Goal: Task Accomplishment & Management: Complete application form

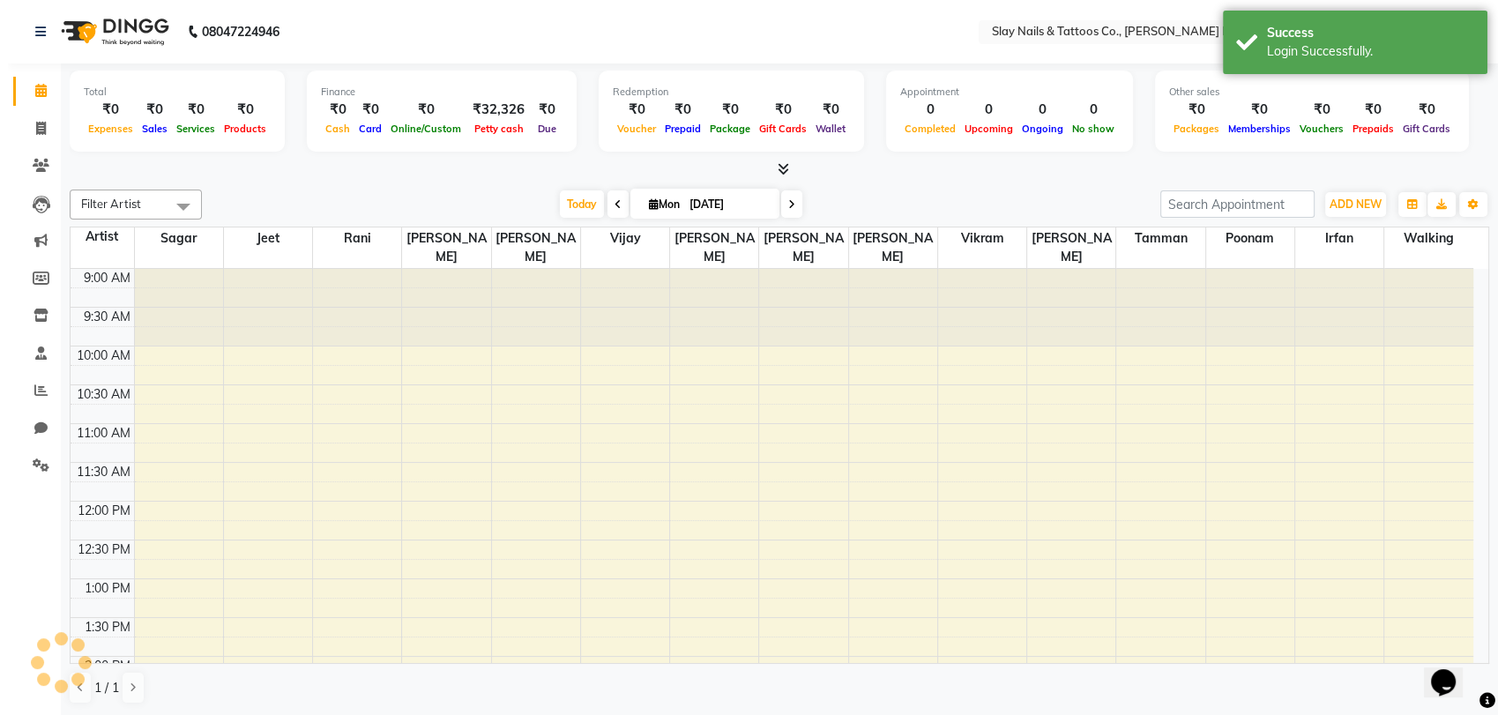
scroll to position [618, 0]
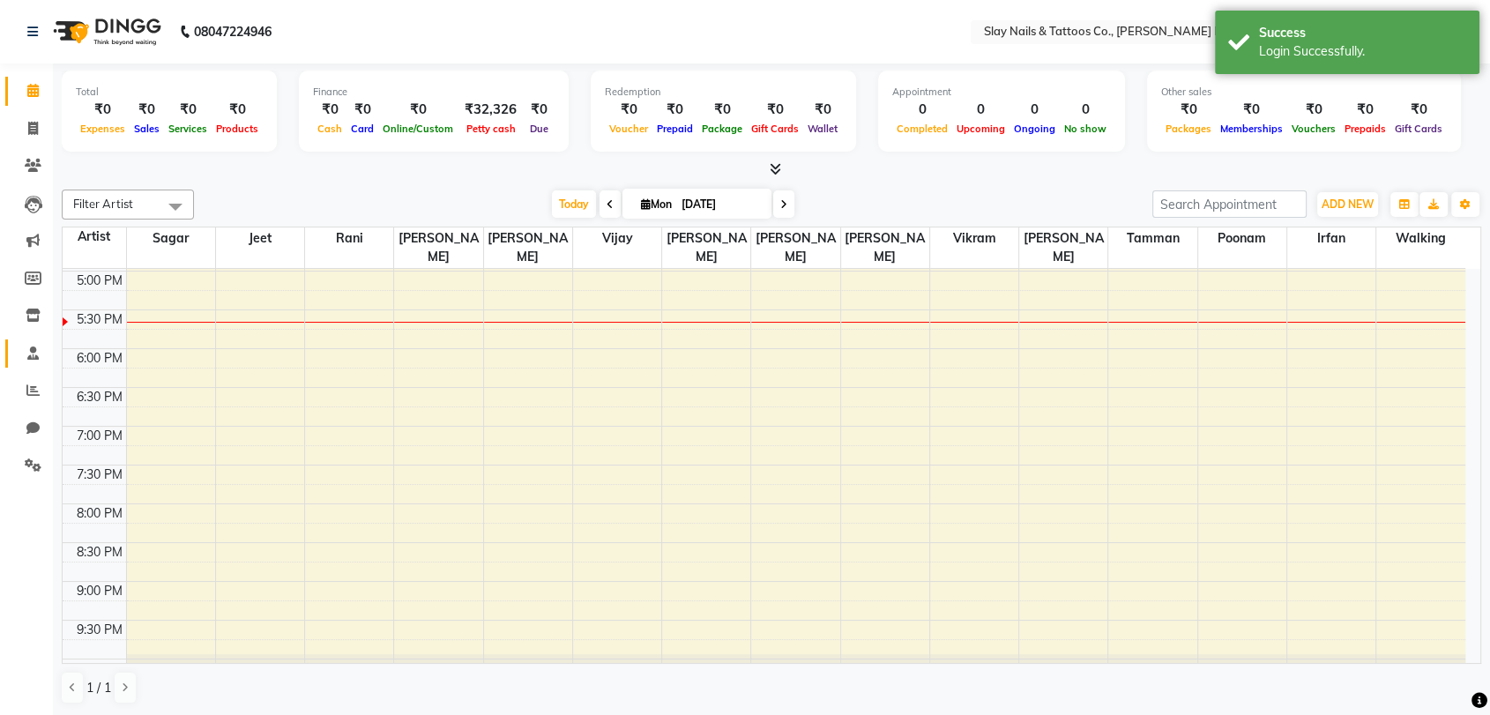
click at [33, 365] on link "Staff" at bounding box center [26, 354] width 42 height 29
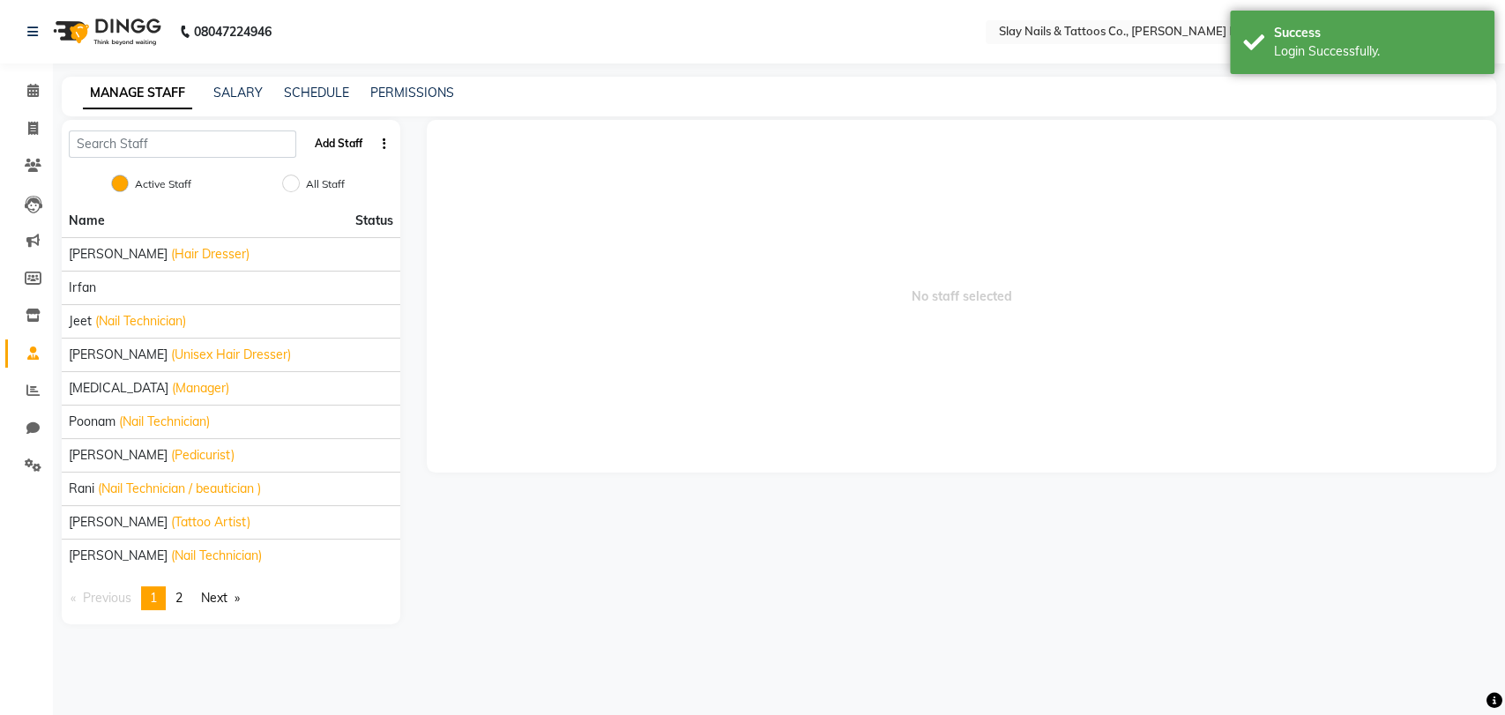
click at [328, 134] on button "Add Staff" at bounding box center [339, 144] width 62 height 30
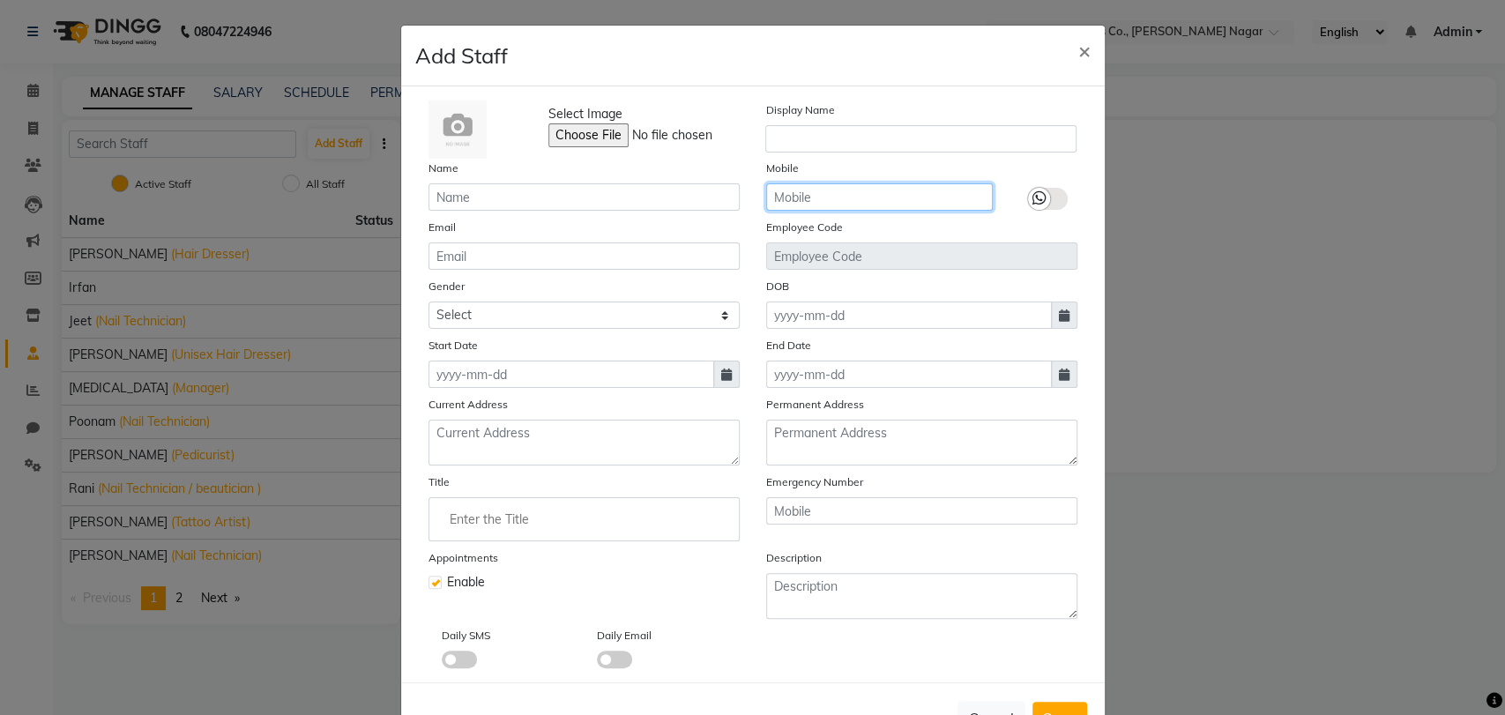
click at [788, 197] on input "text" at bounding box center [879, 196] width 227 height 27
paste input "84477 73534"
type input "84477 73534"
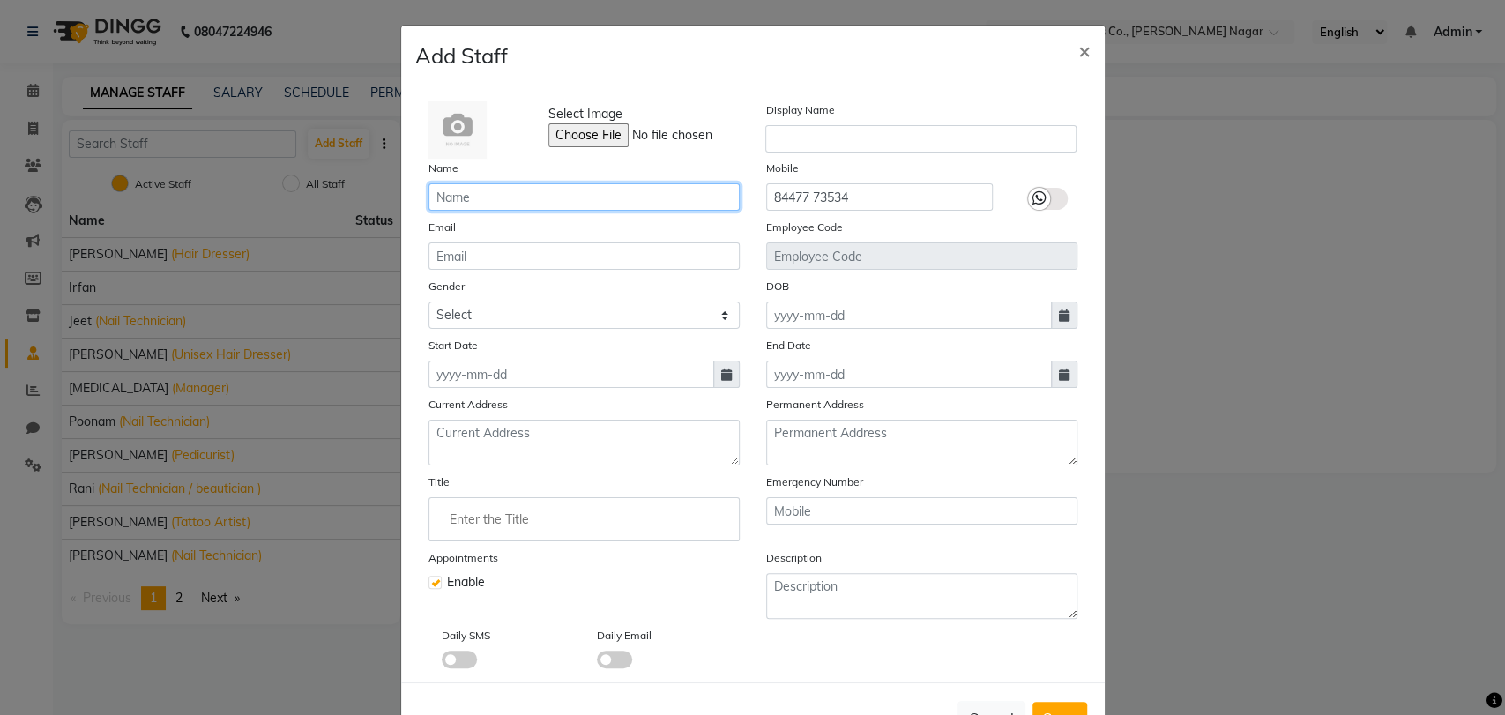
click at [704, 190] on input "text" at bounding box center [584, 196] width 311 height 27
paste input "[PERSON_NAME] Sir"
type input "[PERSON_NAME] Sir"
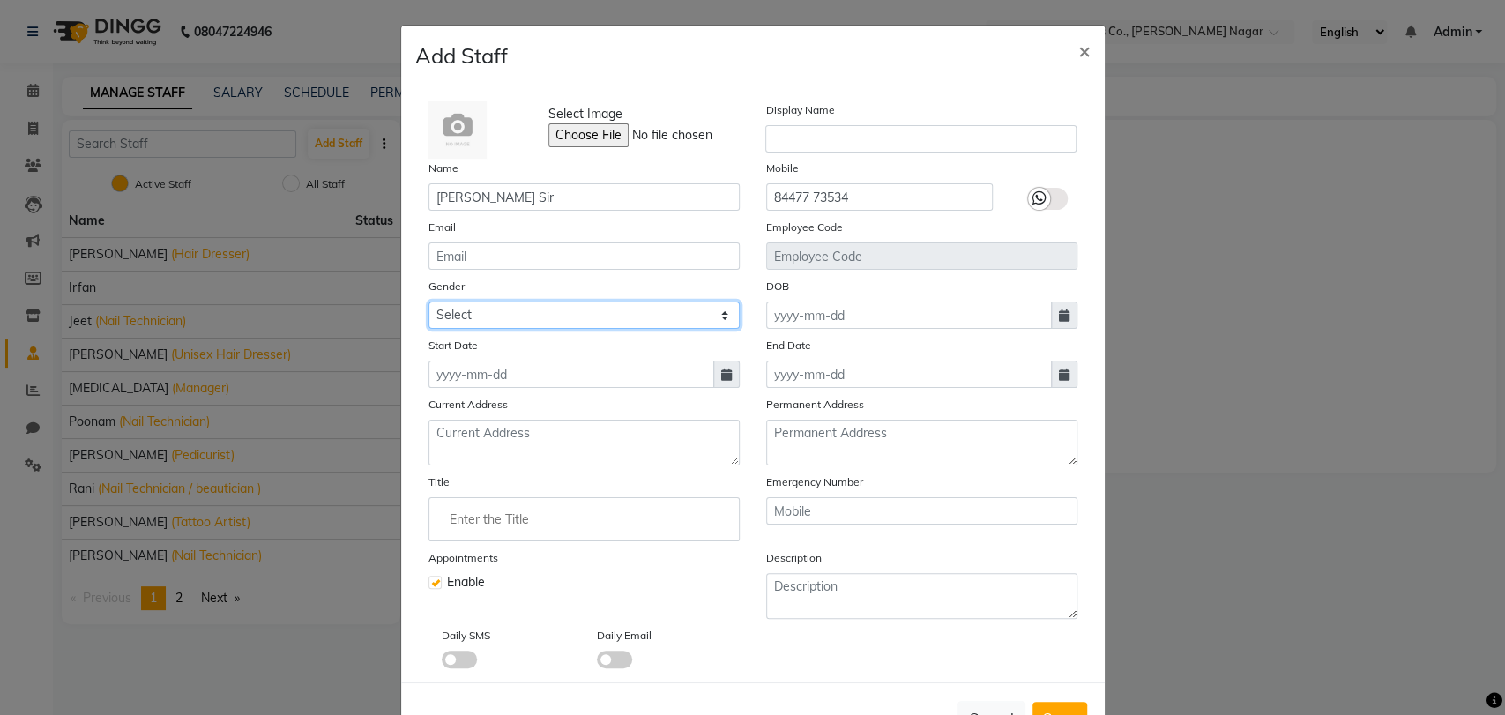
click at [569, 305] on select "Select [DEMOGRAPHIC_DATA] [DEMOGRAPHIC_DATA] Other Prefer Not To Say" at bounding box center [584, 315] width 311 height 27
select select "[DEMOGRAPHIC_DATA]"
click at [429, 302] on select "Select [DEMOGRAPHIC_DATA] [DEMOGRAPHIC_DATA] Other Prefer Not To Say" at bounding box center [584, 315] width 311 height 27
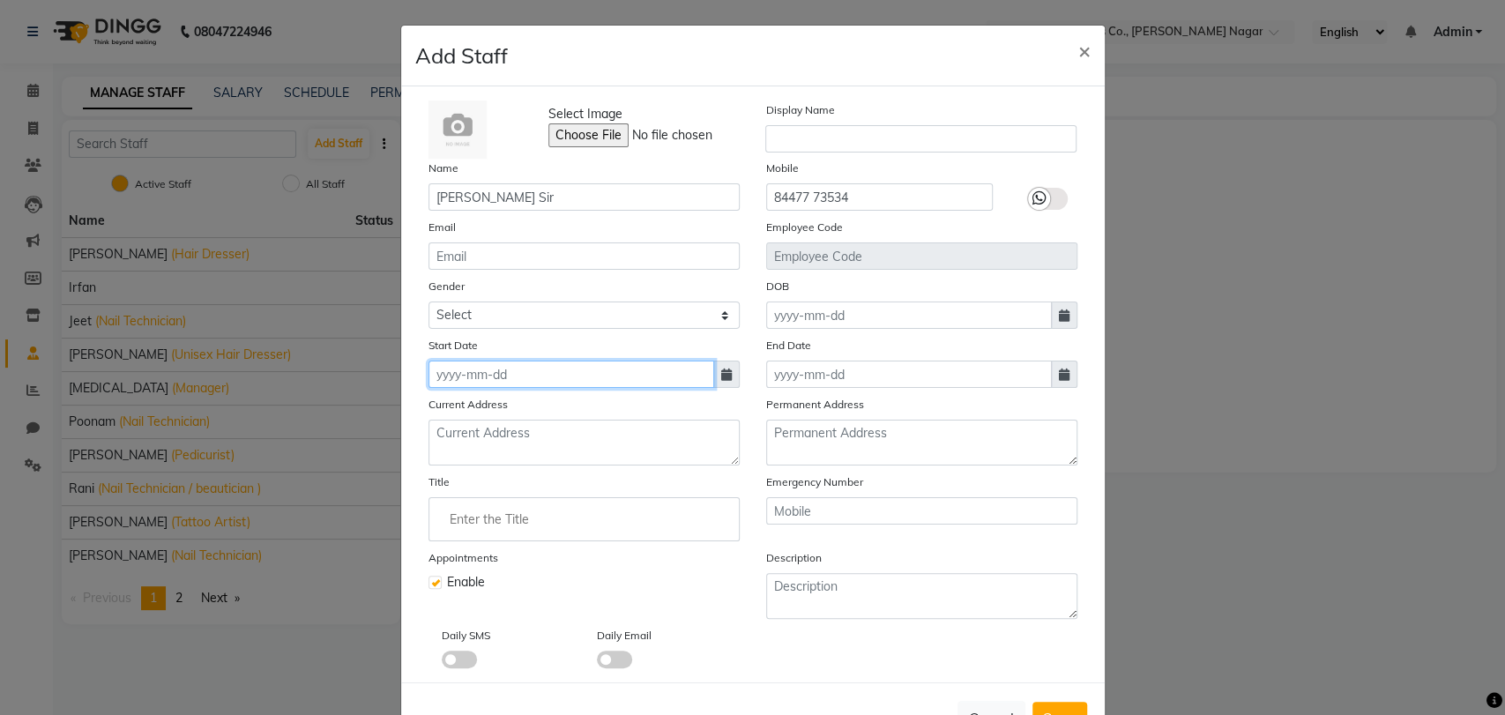
click at [536, 376] on input at bounding box center [572, 374] width 286 height 27
select select "9"
select select "2025"
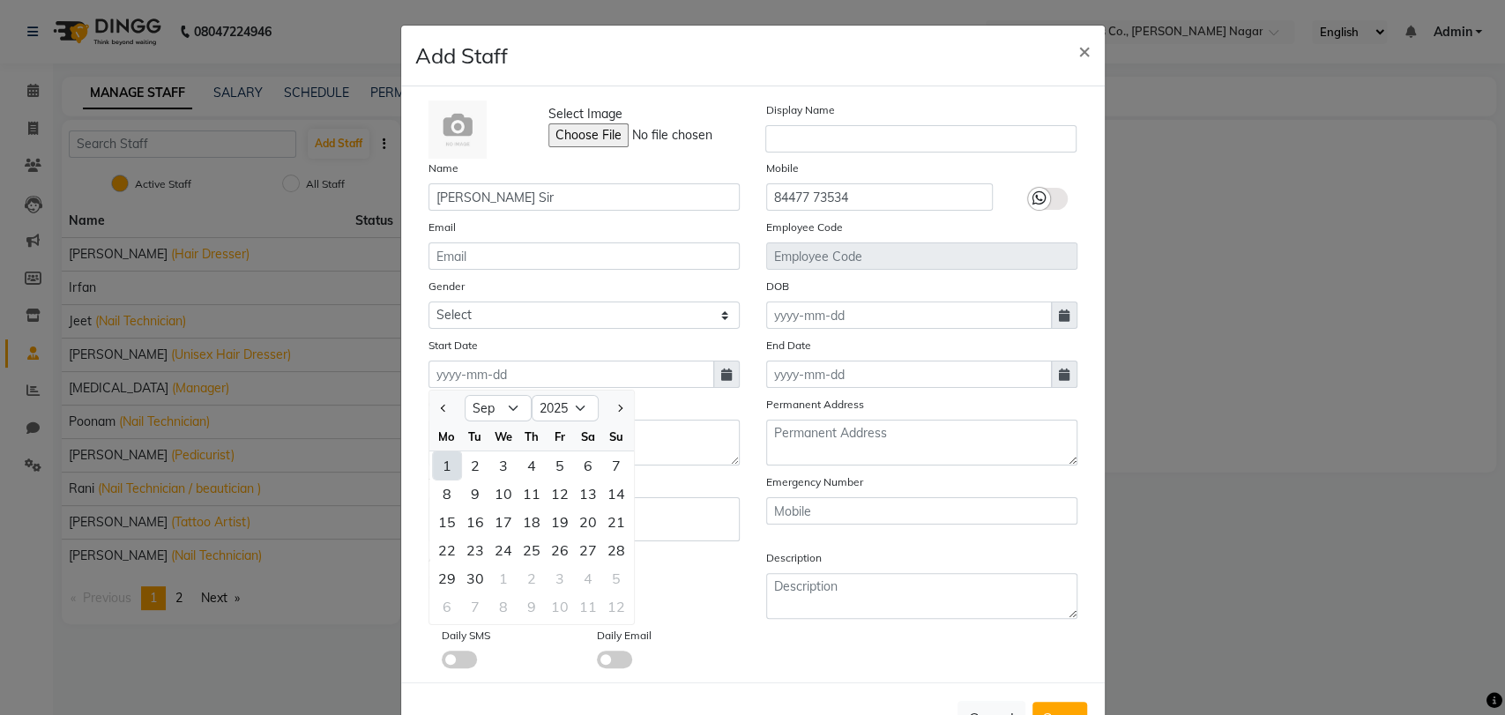
click at [439, 459] on div "1" at bounding box center [447, 465] width 28 height 28
type input "[DATE]"
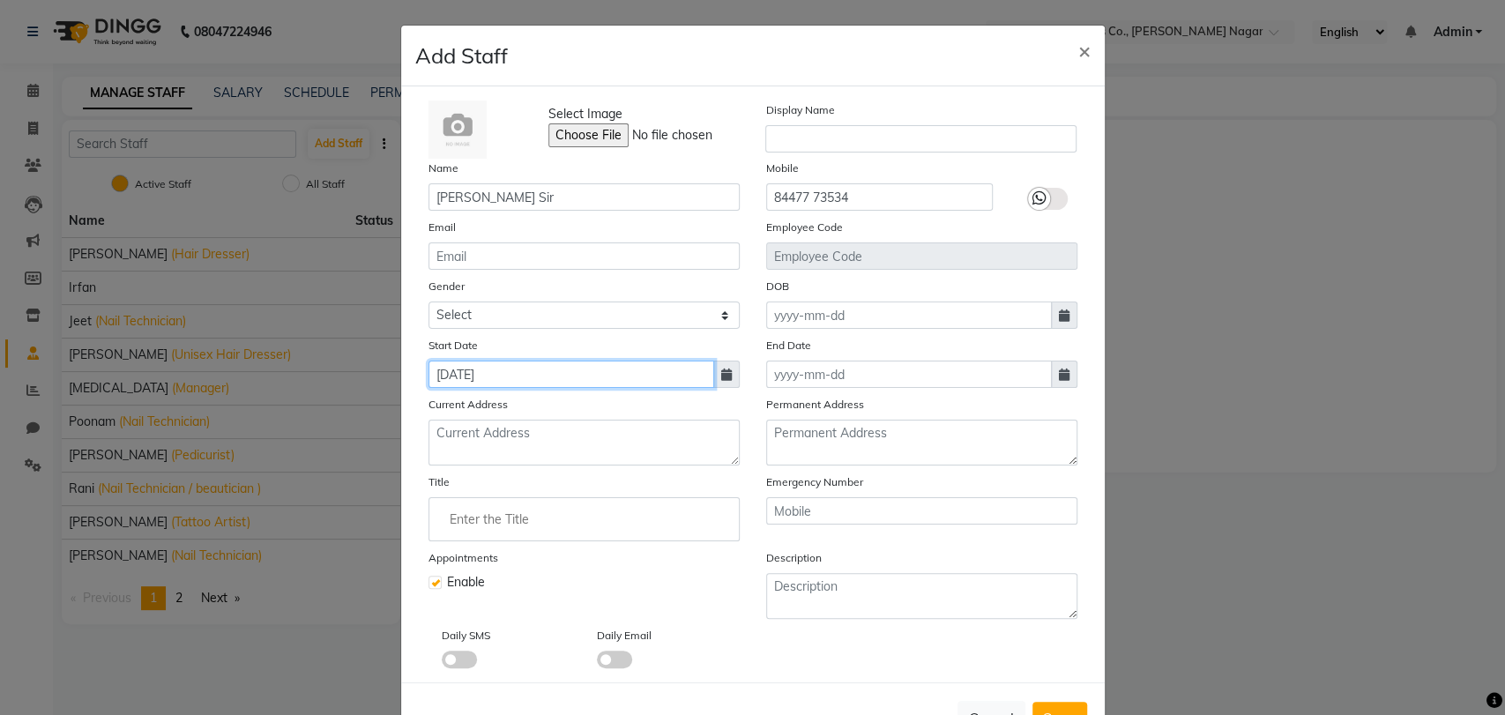
scroll to position [60, 0]
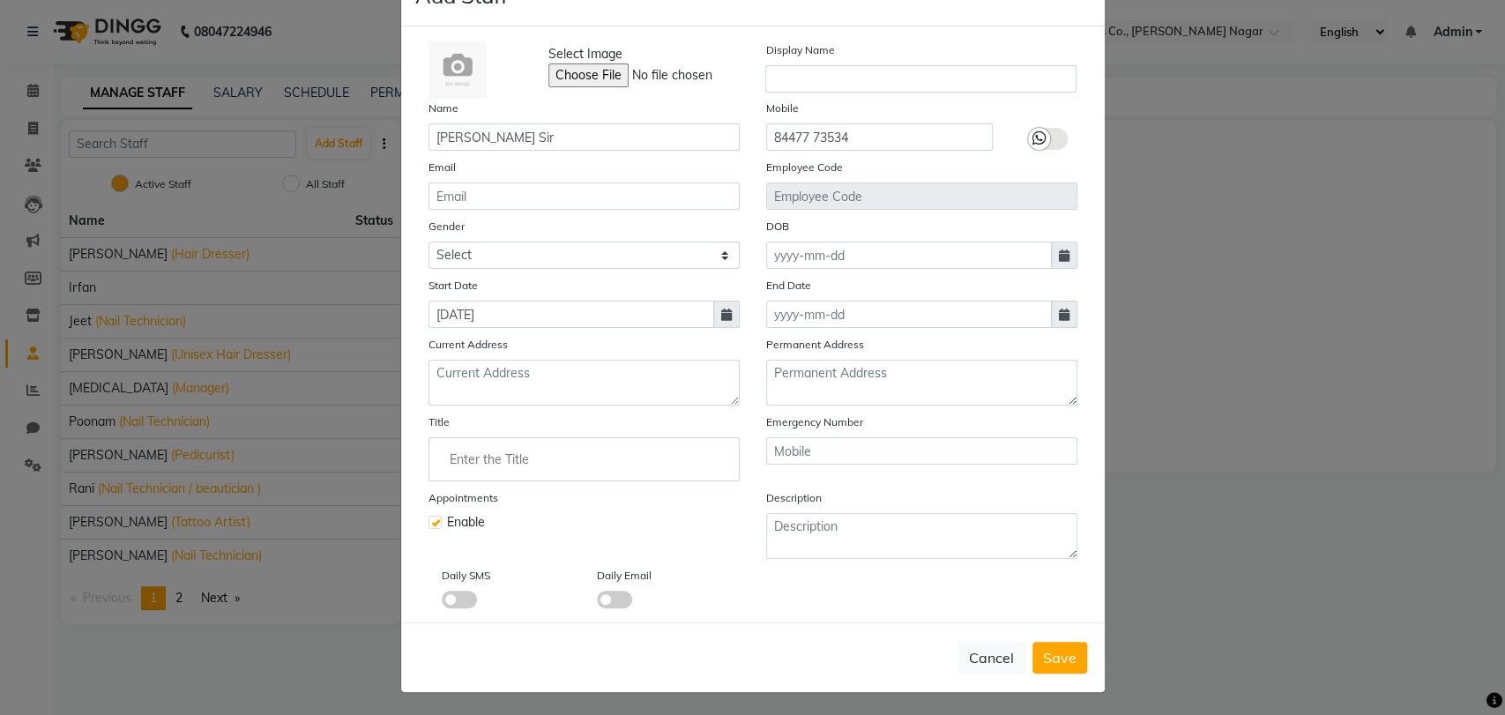
click at [429, 518] on label at bounding box center [435, 522] width 13 height 13
click at [429, 518] on input "checkbox" at bounding box center [434, 520] width 11 height 11
checkbox input "false"
click at [1053, 650] on span "Save" at bounding box center [1060, 658] width 34 height 18
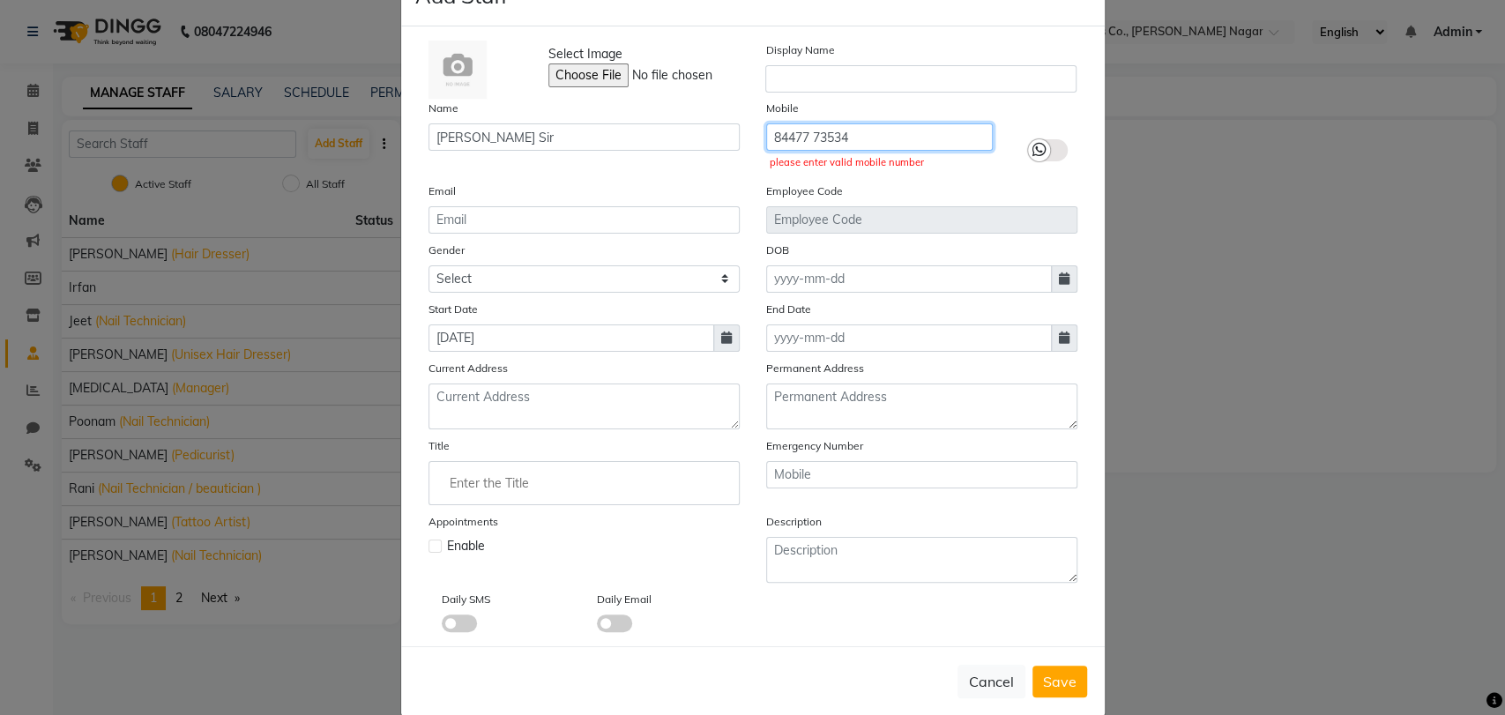
click at [807, 131] on input "84477 73534" at bounding box center [879, 136] width 227 height 27
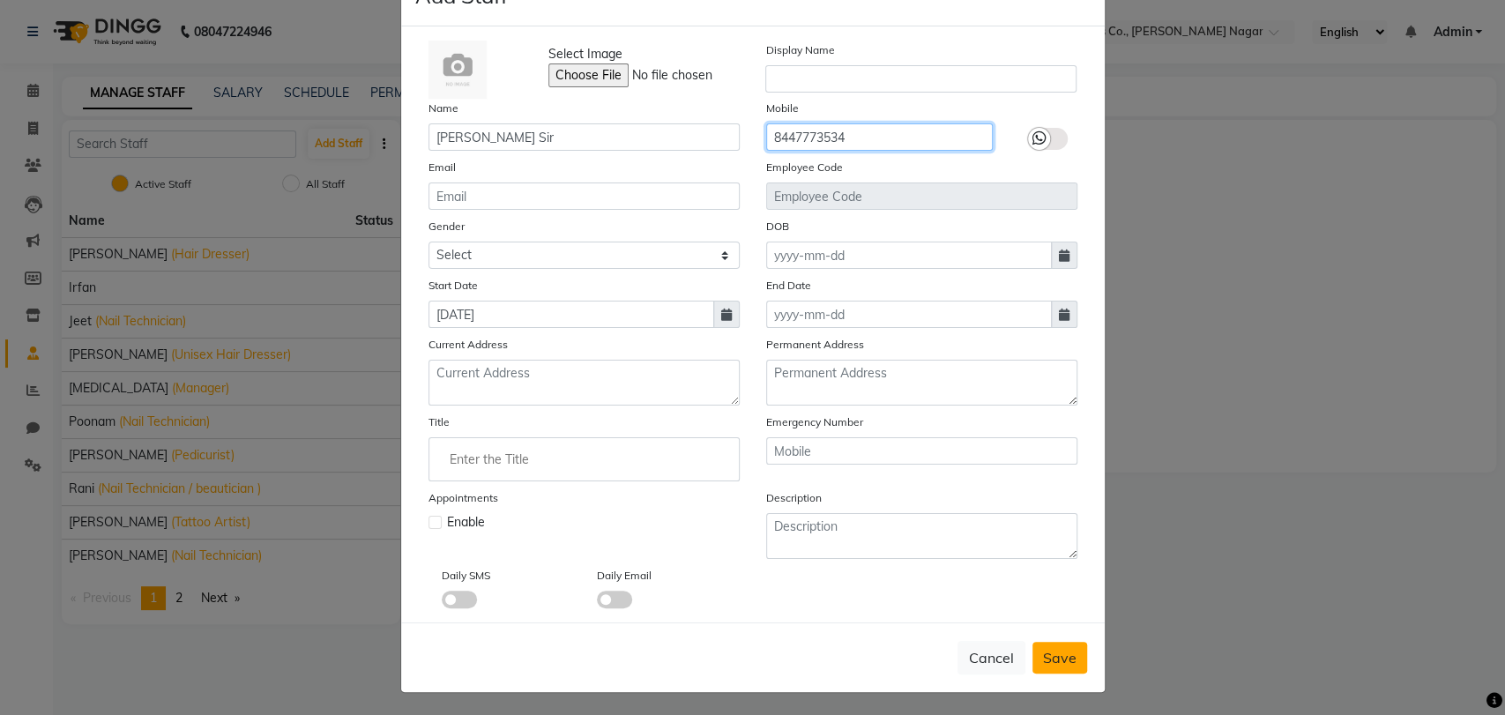
type input "8447773534"
click at [1065, 654] on span "Save" at bounding box center [1060, 658] width 34 height 18
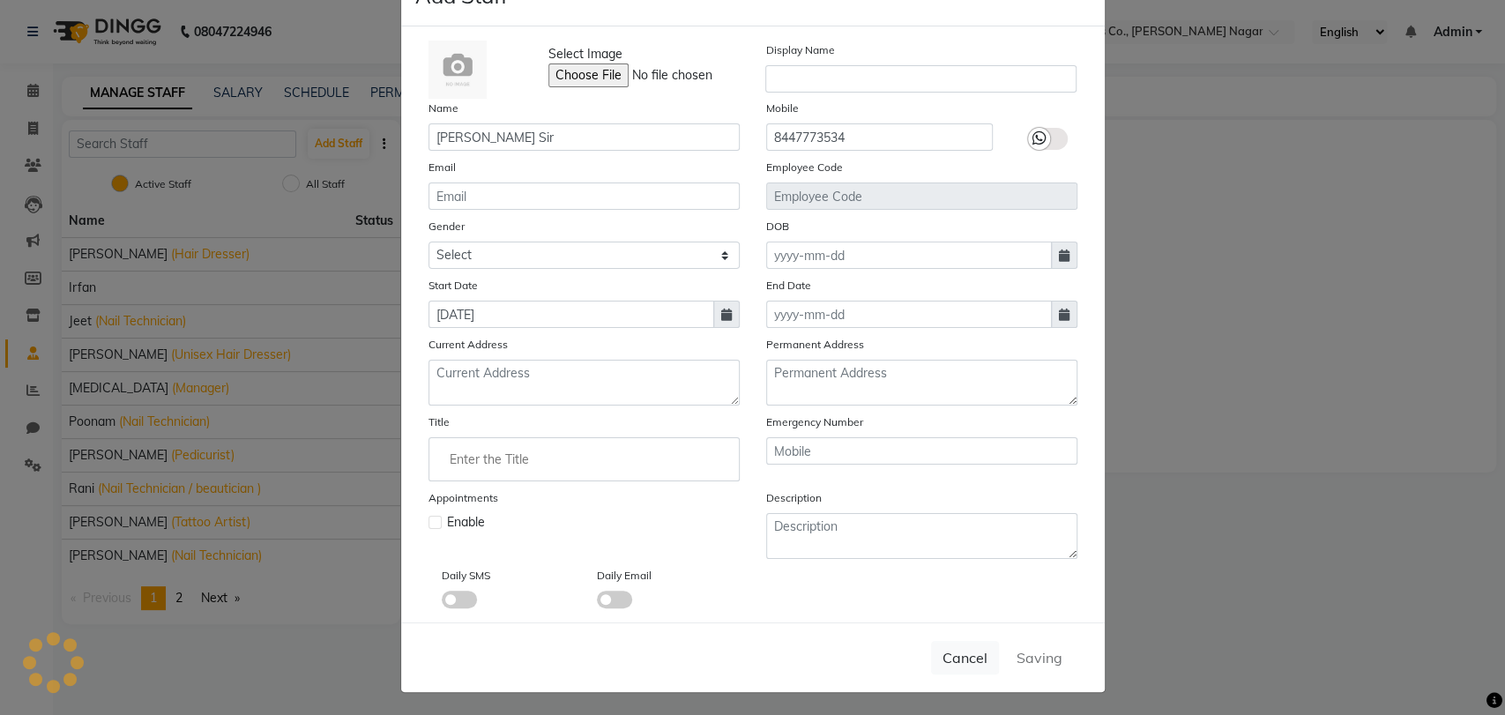
select select
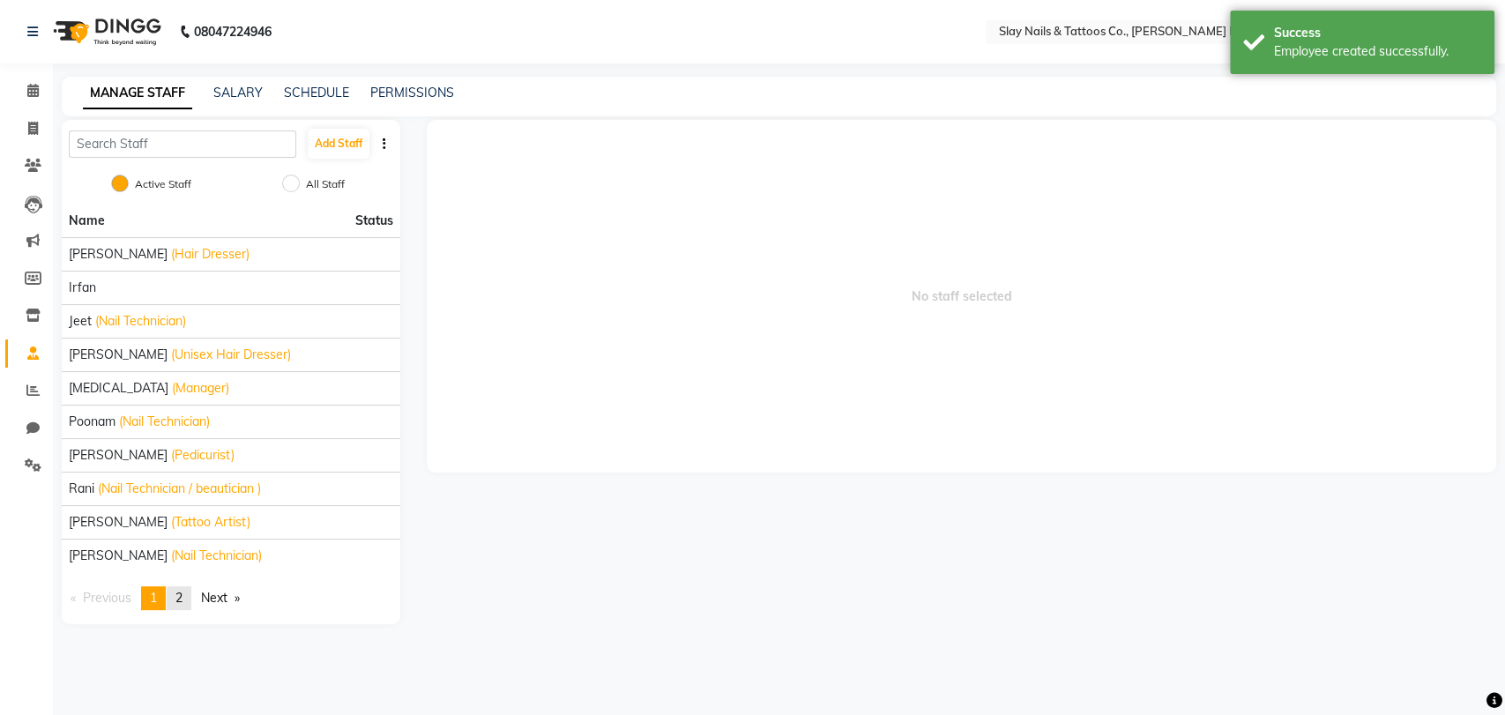
click at [183, 590] on span "2" at bounding box center [178, 598] width 7 height 16
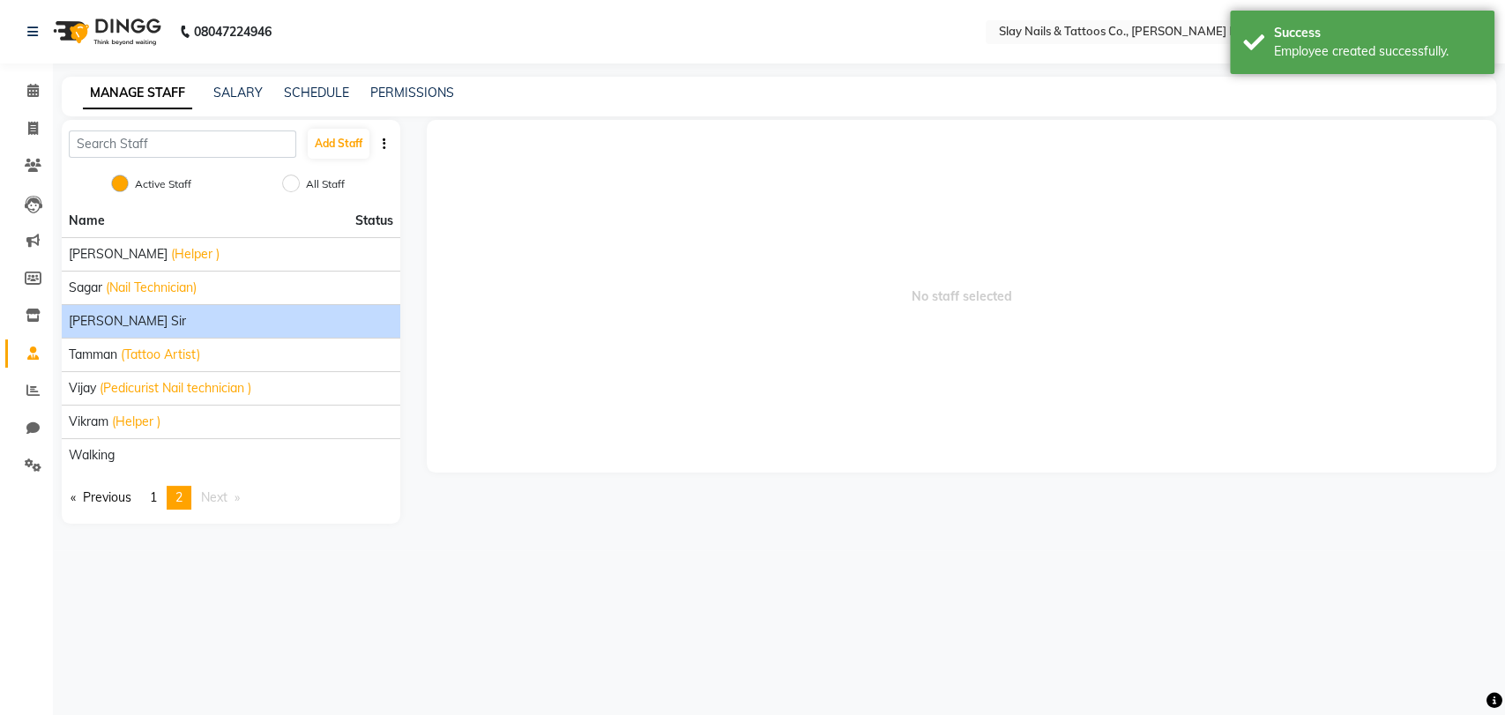
click at [168, 326] on div "[PERSON_NAME] Sir" at bounding box center [231, 321] width 325 height 19
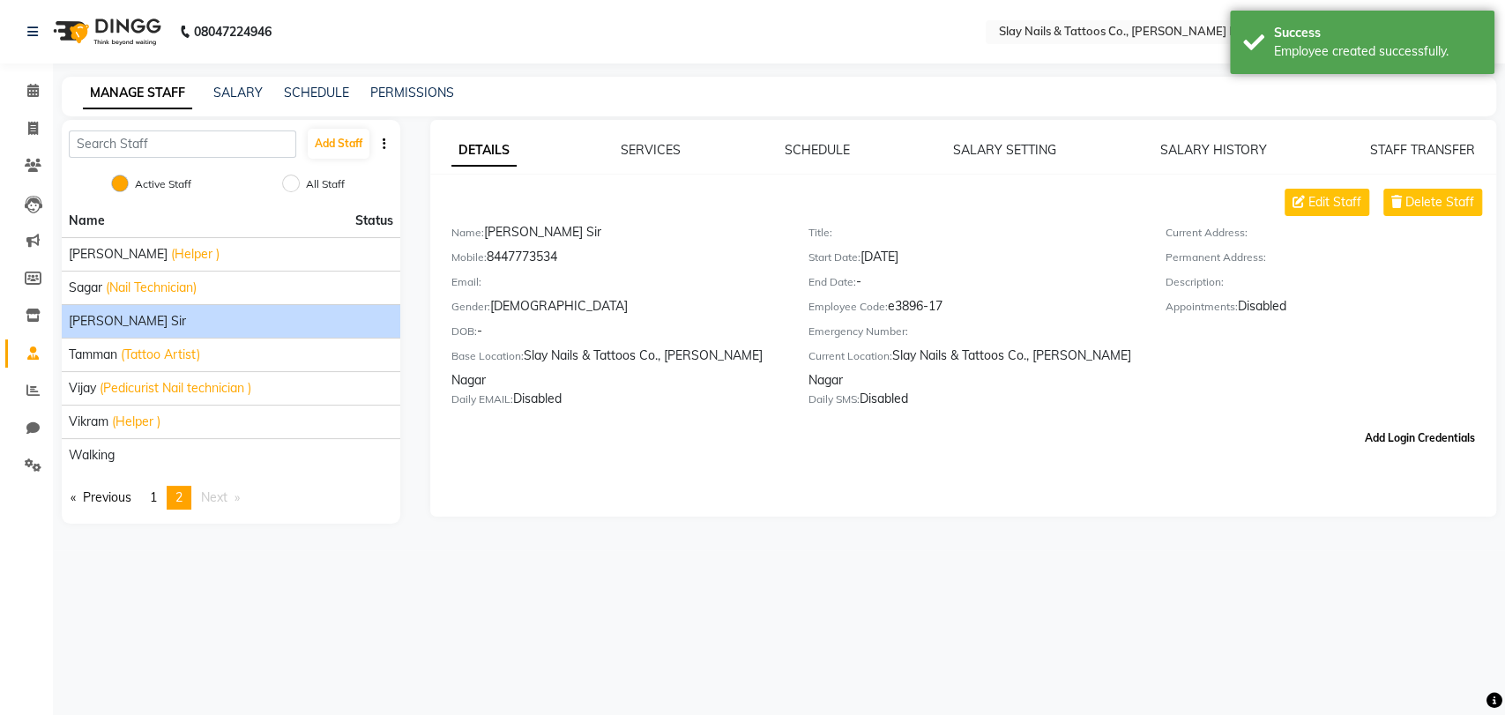
click at [1441, 423] on button "Add Login Credentials" at bounding box center [1420, 438] width 124 height 30
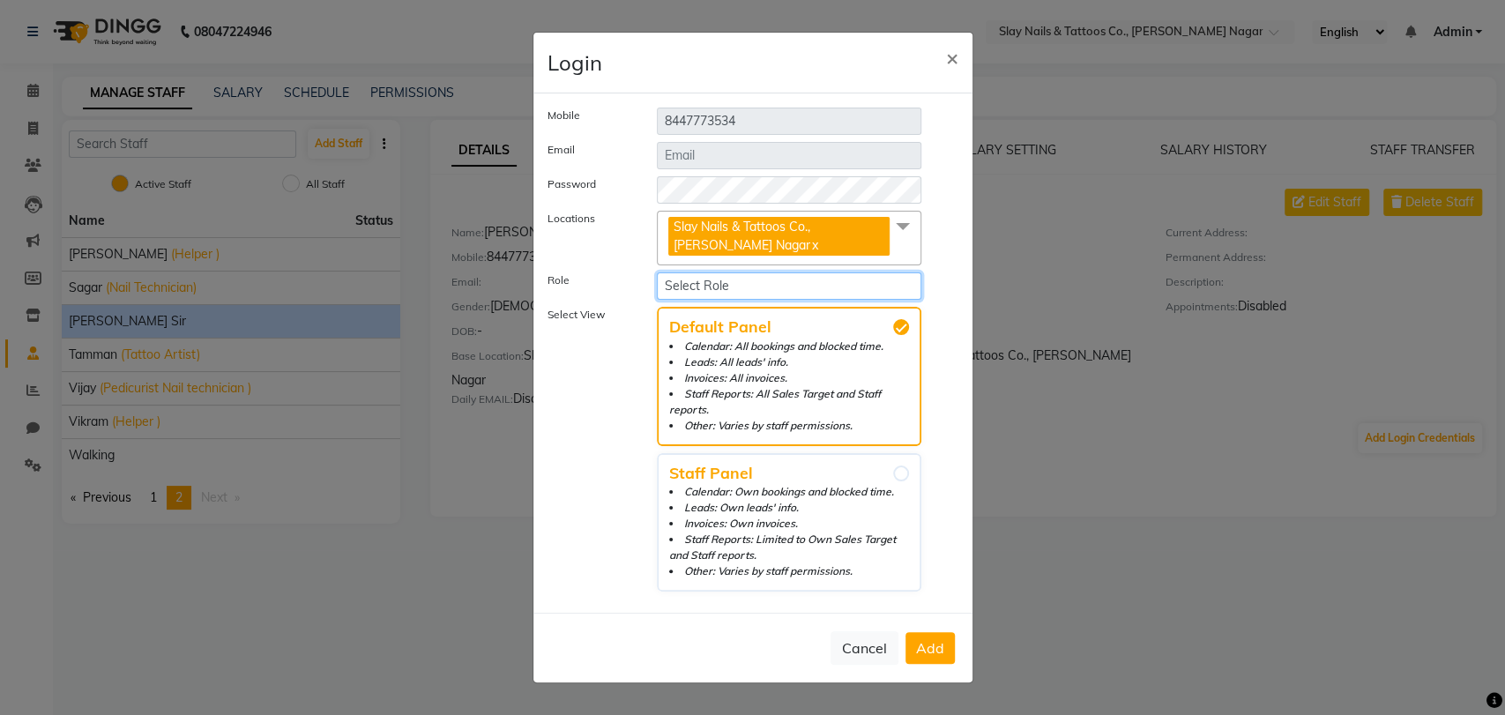
click at [733, 291] on select "Select Role Operator Manager Administrator" at bounding box center [789, 285] width 265 height 27
select select "5788"
click at [657, 280] on select "Select Role Operator Manager Administrator" at bounding box center [789, 285] width 265 height 27
click at [923, 632] on button "Add" at bounding box center [930, 648] width 49 height 32
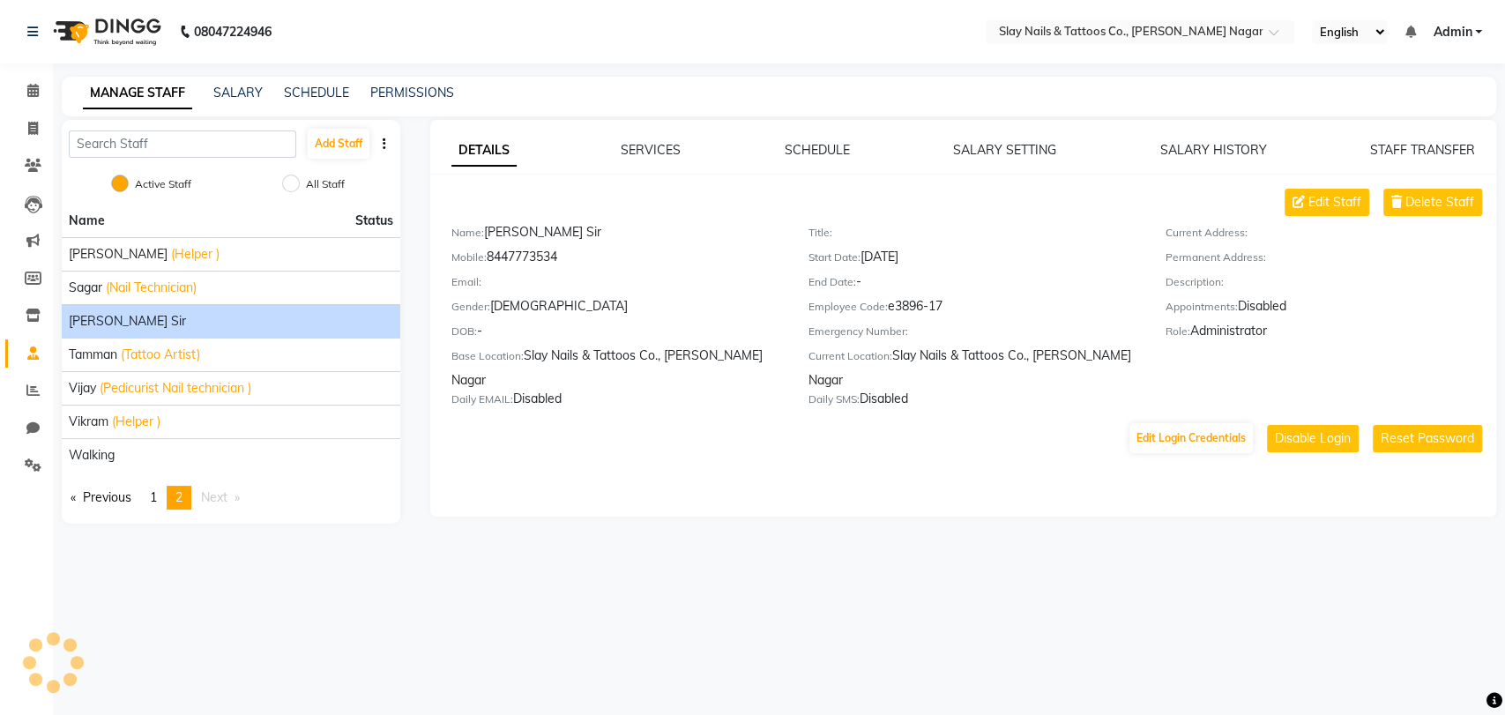
drag, startPoint x: 492, startPoint y: 253, endPoint x: 571, endPoint y: 250, distance: 79.4
click at [571, 250] on div "Mobile: [PHONE_NUMBER]" at bounding box center [616, 260] width 331 height 25
copy div "8447773534"
click at [347, 137] on button "Add Staff" at bounding box center [339, 144] width 62 height 30
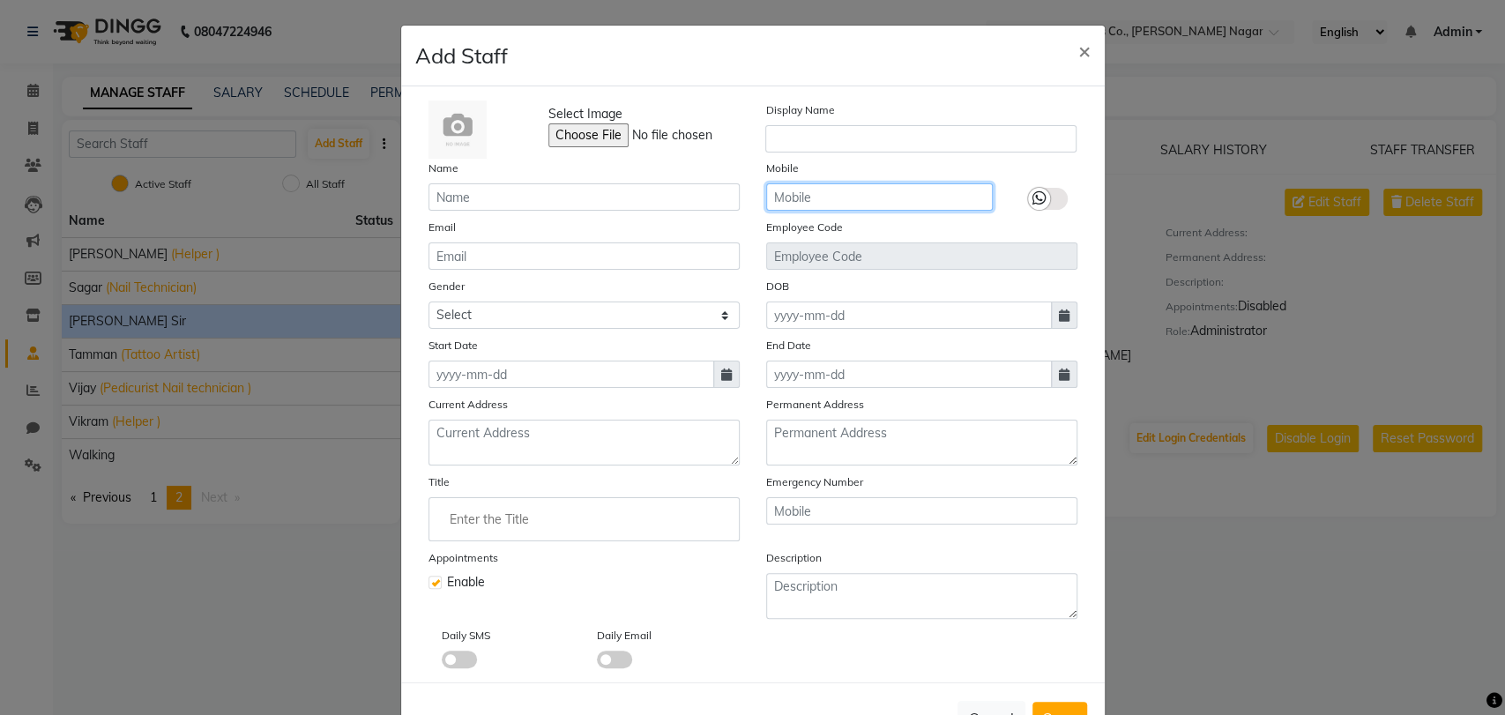
click at [822, 199] on input "text" at bounding box center [879, 196] width 227 height 27
paste input "97188 85911"
type input "97188 85911"
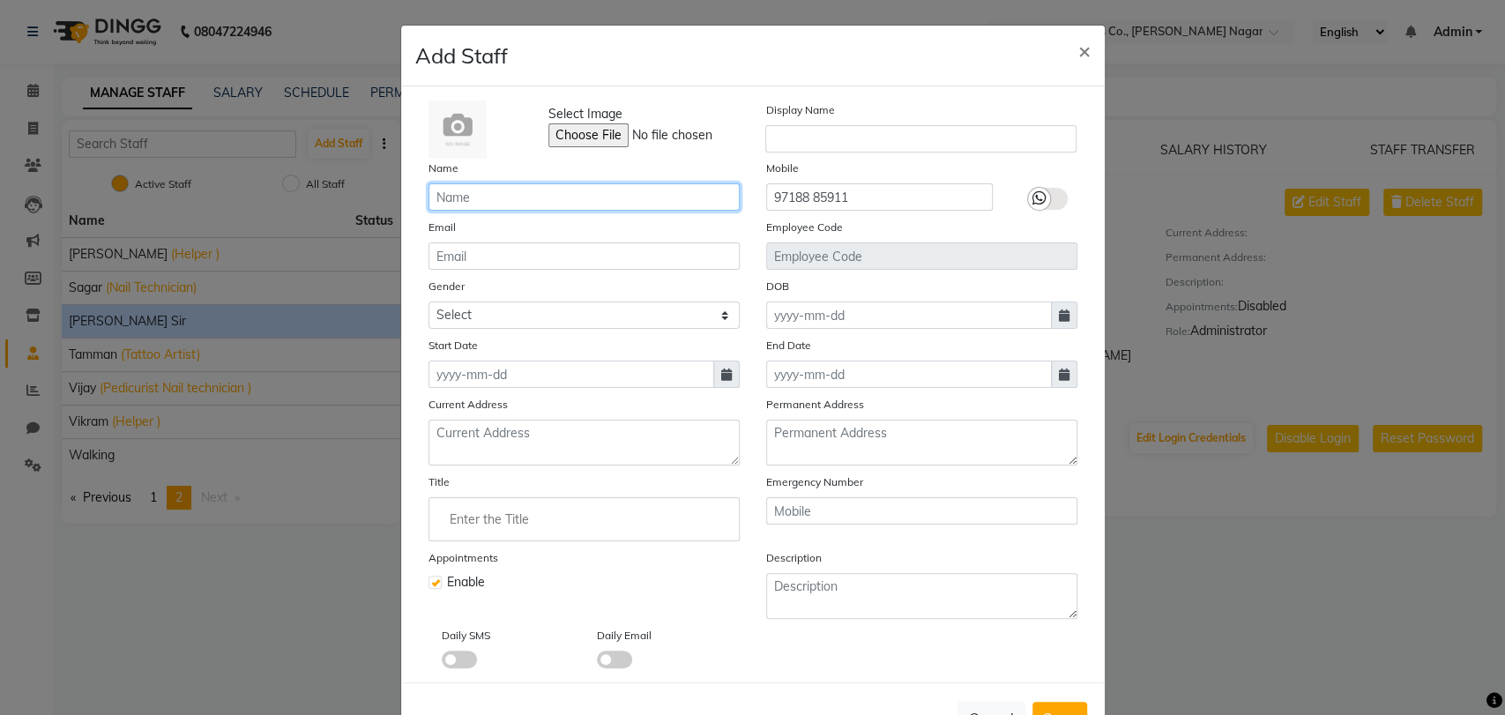
click at [695, 199] on input "text" at bounding box center [584, 196] width 311 height 27
paste input "Noor Sir"
type input "Noor Sir"
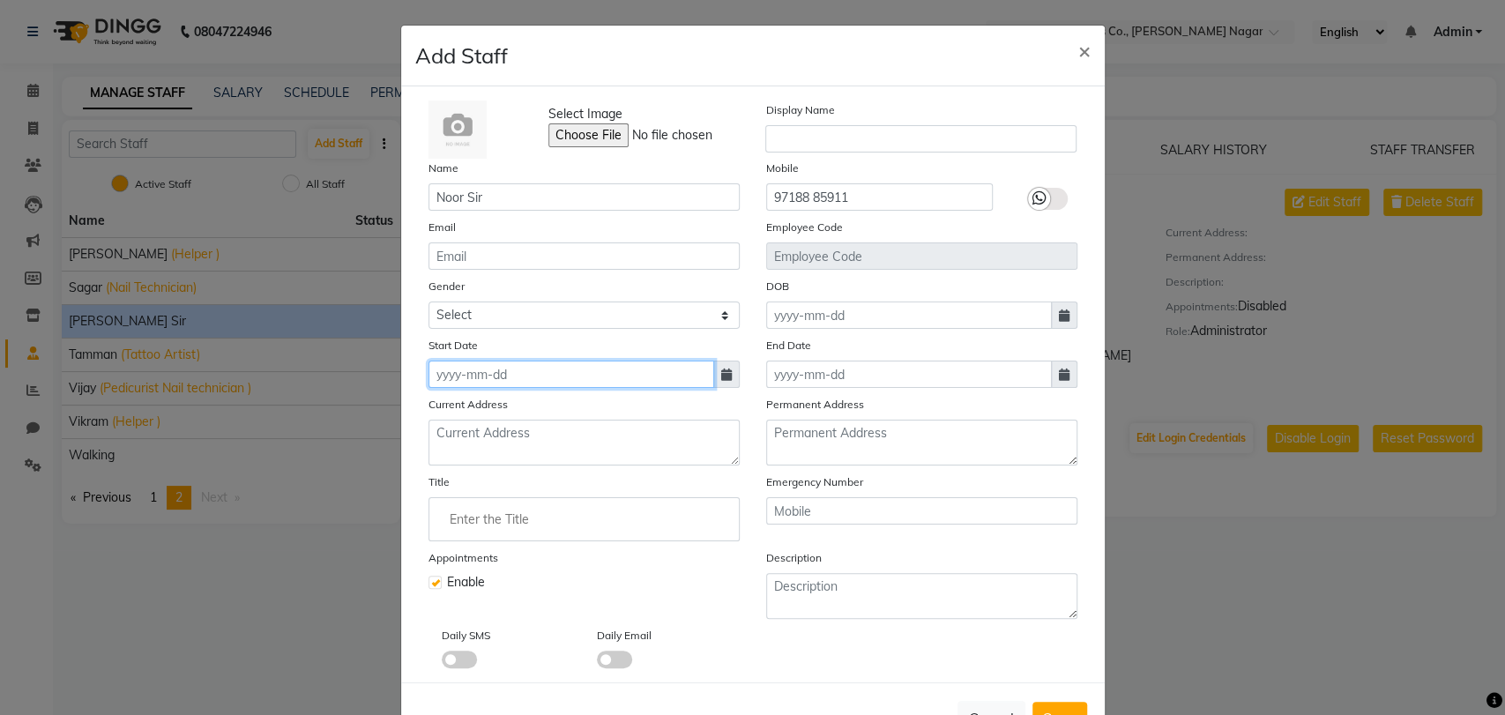
click at [586, 380] on input at bounding box center [572, 374] width 286 height 27
select select "9"
select select "2025"
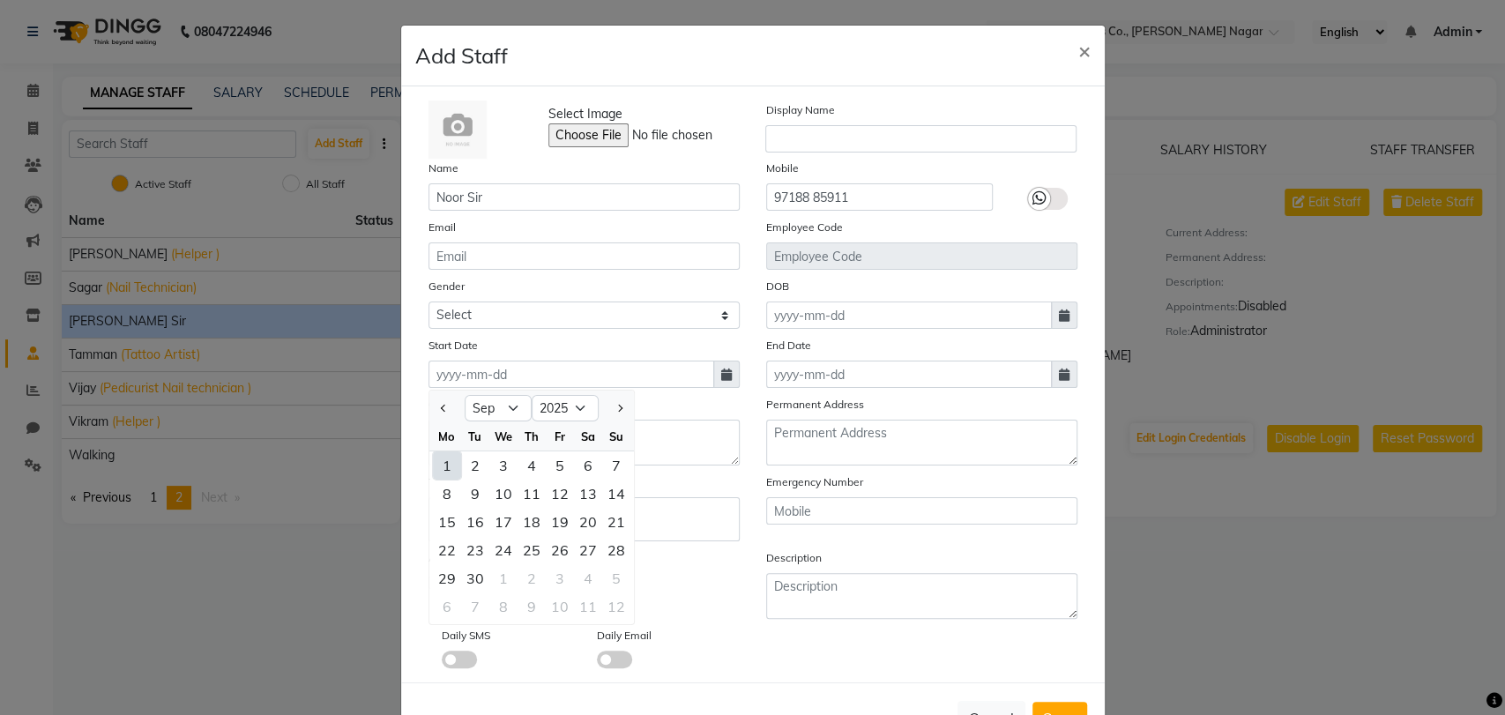
click at [444, 460] on div "1" at bounding box center [447, 465] width 28 height 28
type input "[DATE]"
click at [430, 578] on label at bounding box center [435, 582] width 13 height 13
click at [430, 578] on input "checkbox" at bounding box center [434, 580] width 11 height 11
checkbox input "false"
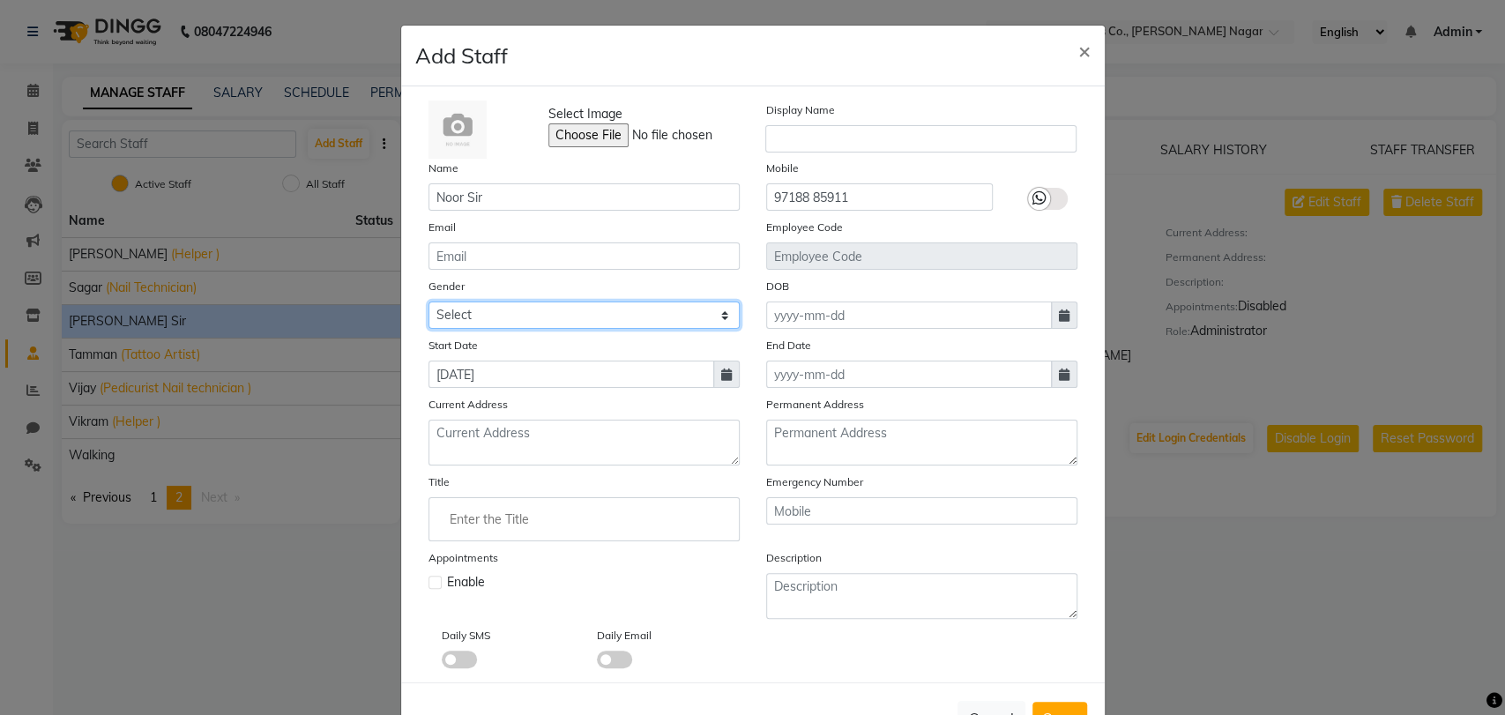
click at [681, 319] on select "Select [DEMOGRAPHIC_DATA] [DEMOGRAPHIC_DATA] Other Prefer Not To Say" at bounding box center [584, 315] width 311 height 27
select select "[DEMOGRAPHIC_DATA]"
click at [429, 302] on select "Select [DEMOGRAPHIC_DATA] [DEMOGRAPHIC_DATA] Other Prefer Not To Say" at bounding box center [584, 315] width 311 height 27
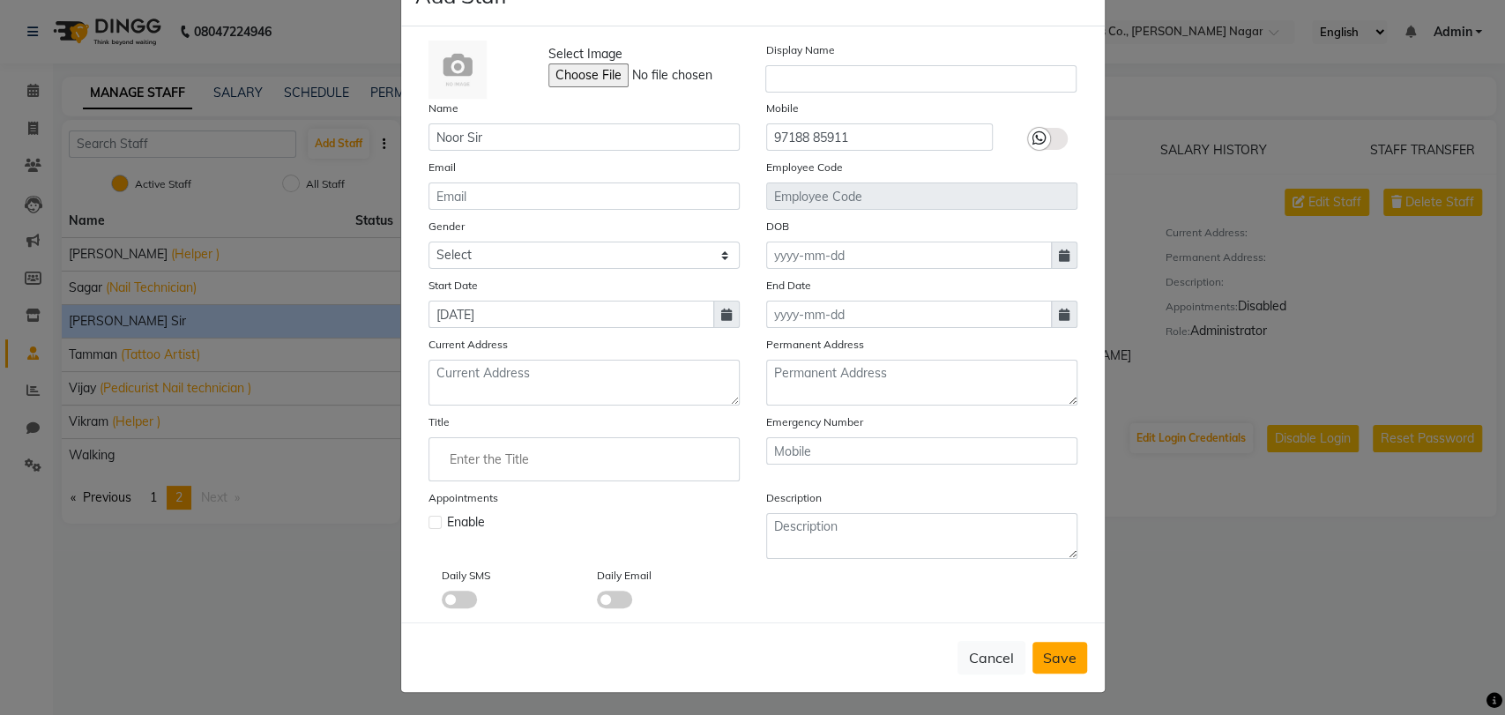
click at [1071, 657] on button "Save" at bounding box center [1060, 658] width 55 height 32
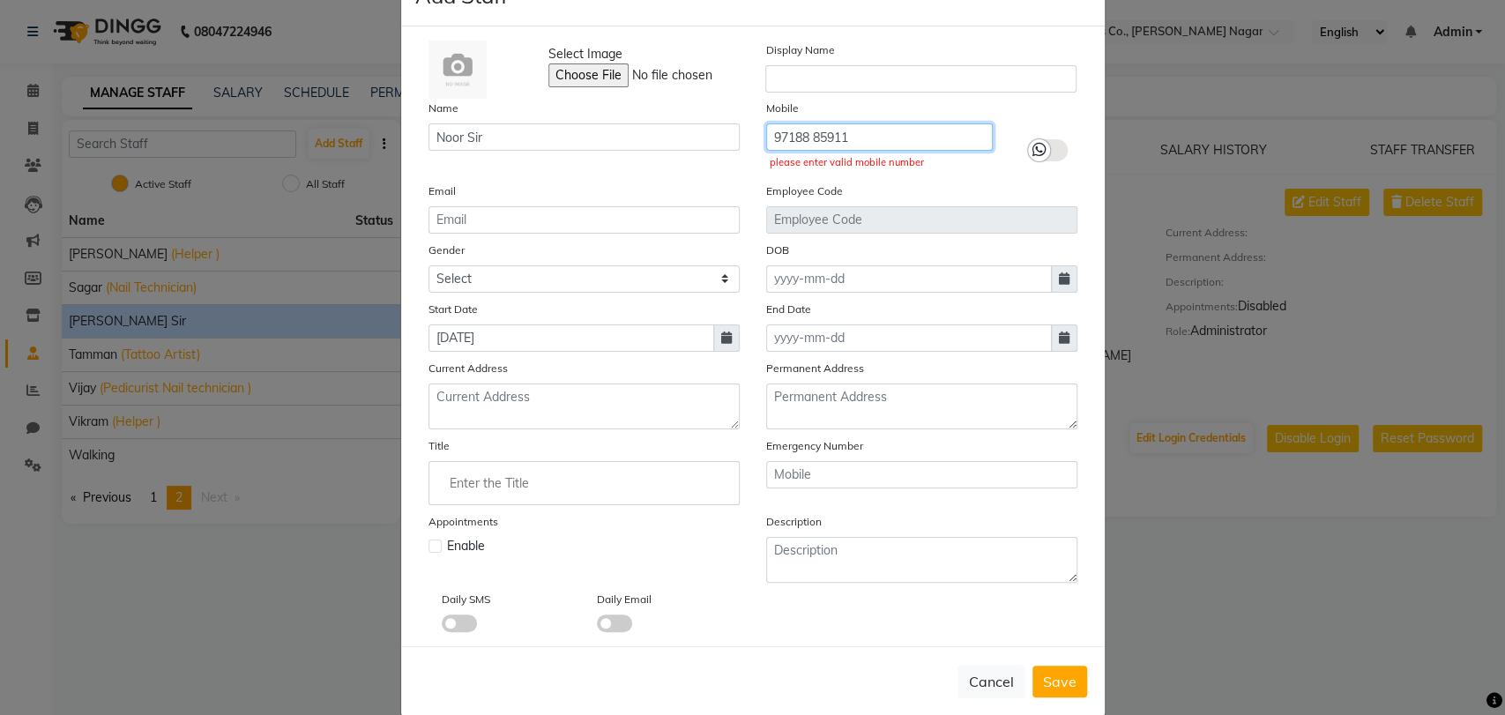
click at [807, 138] on input "97188 85911" at bounding box center [879, 136] width 227 height 27
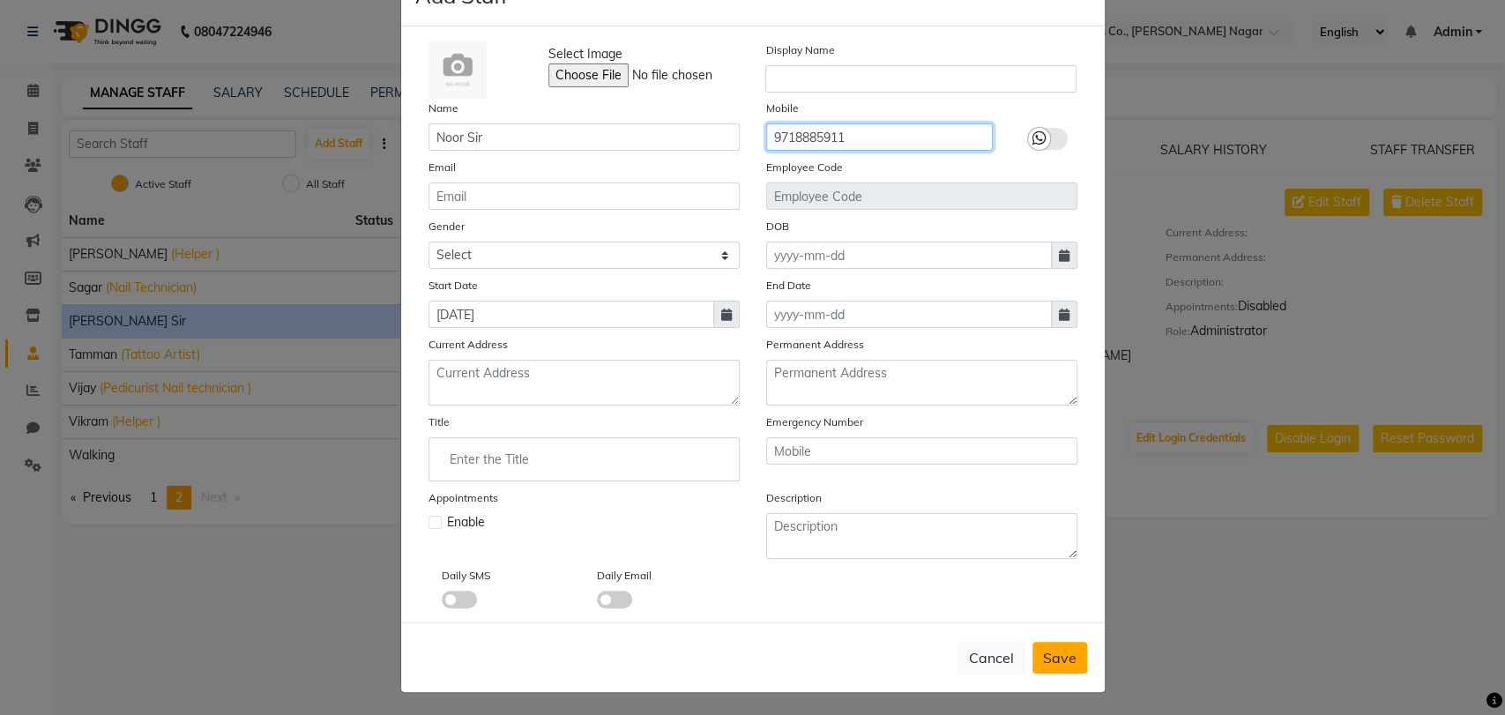
type input "9718885911"
click at [1058, 659] on span "Save" at bounding box center [1060, 658] width 34 height 18
select select
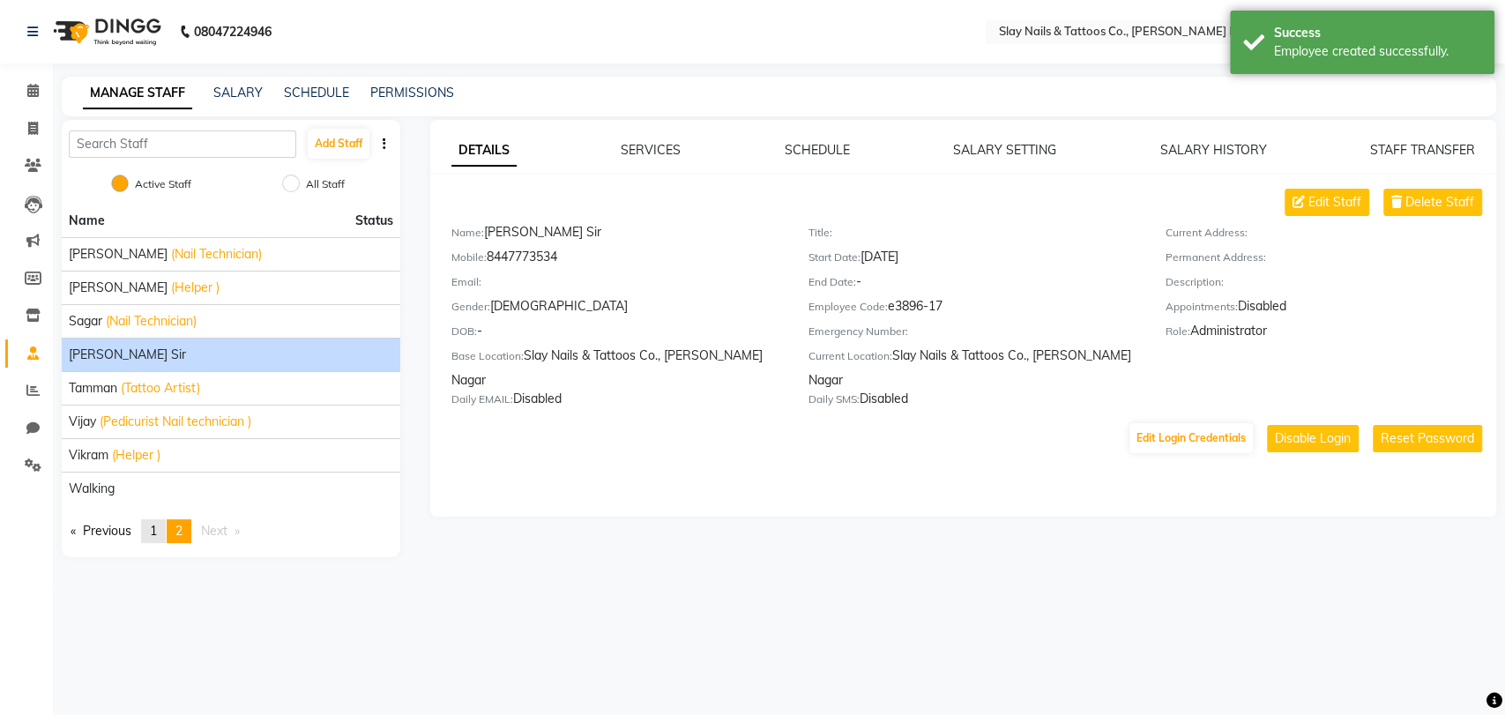
click at [154, 520] on link "page 1" at bounding box center [153, 531] width 25 height 24
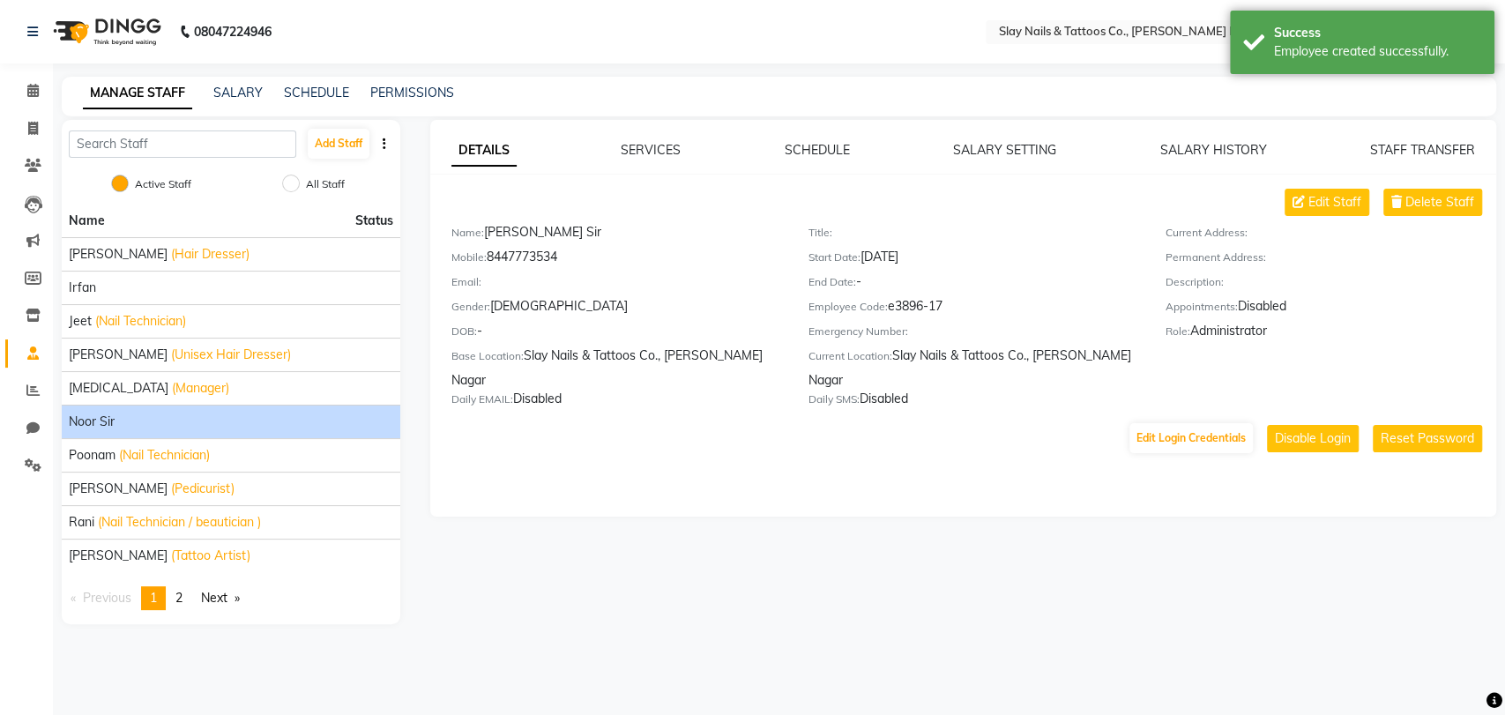
click at [192, 425] on div "Noor Sir" at bounding box center [231, 422] width 325 height 19
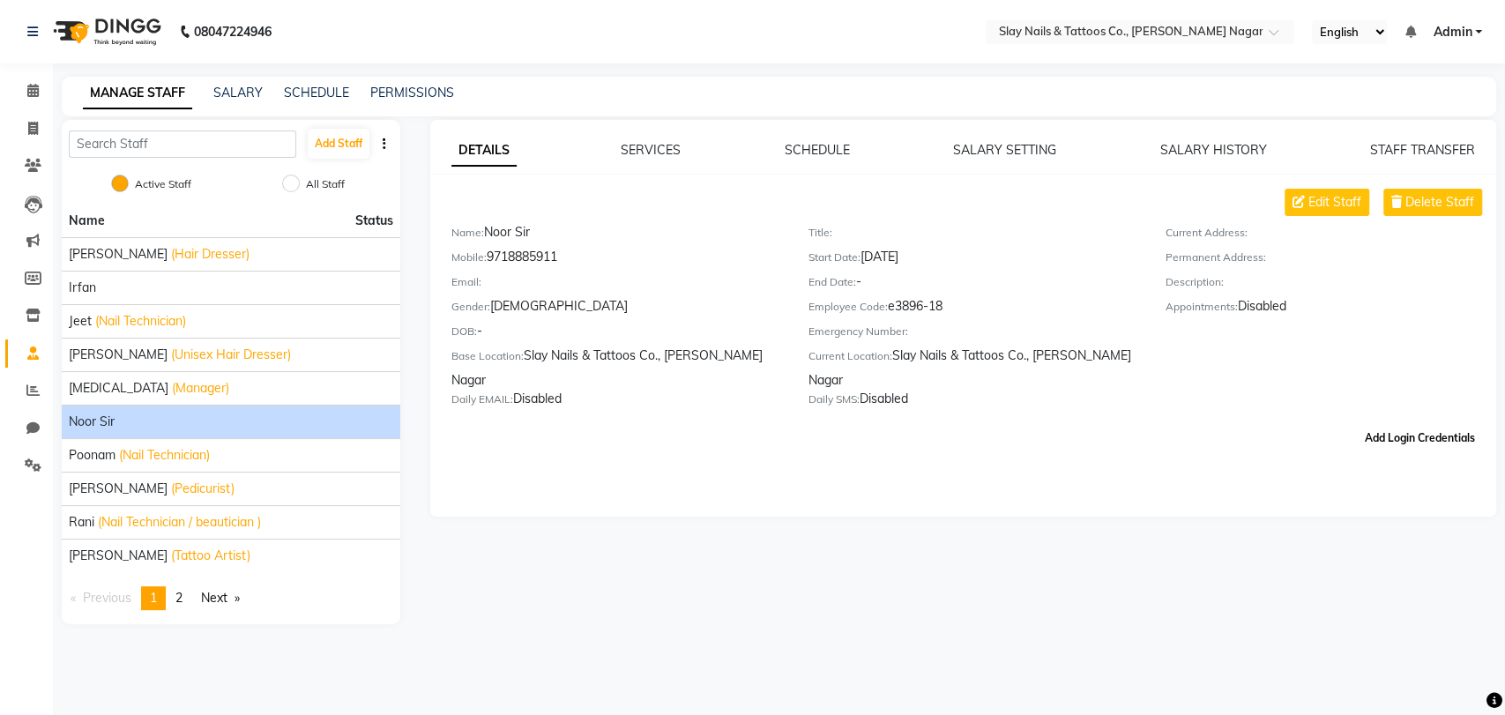
click at [1369, 423] on button "Add Login Credentials" at bounding box center [1420, 438] width 124 height 30
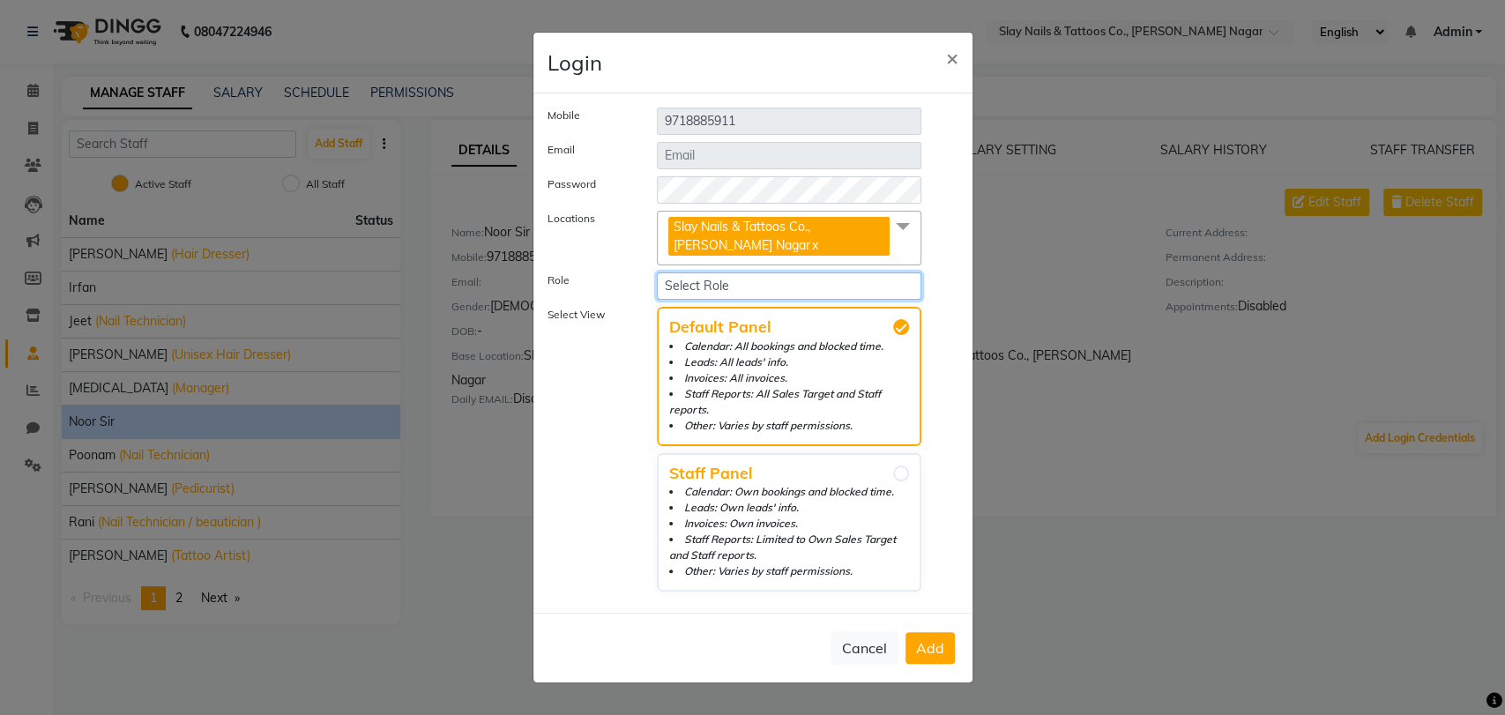
click at [731, 285] on select "Select Role Operator Manager Administrator" at bounding box center [789, 285] width 265 height 27
select select "5788"
click at [657, 280] on select "Select Role Operator Manager Administrator" at bounding box center [789, 285] width 265 height 27
click at [933, 639] on span "Add" at bounding box center [930, 648] width 28 height 18
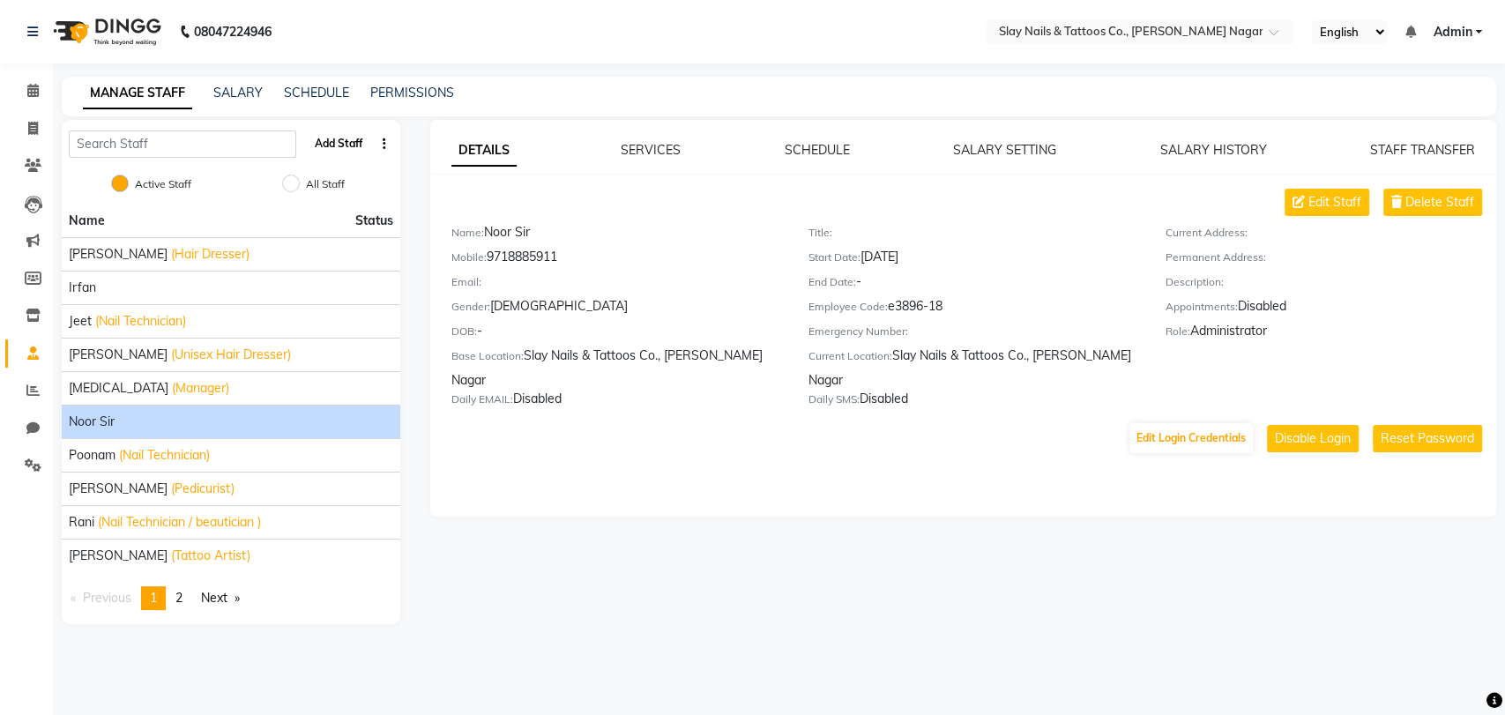
click at [343, 153] on button "Add Staff" at bounding box center [339, 144] width 62 height 30
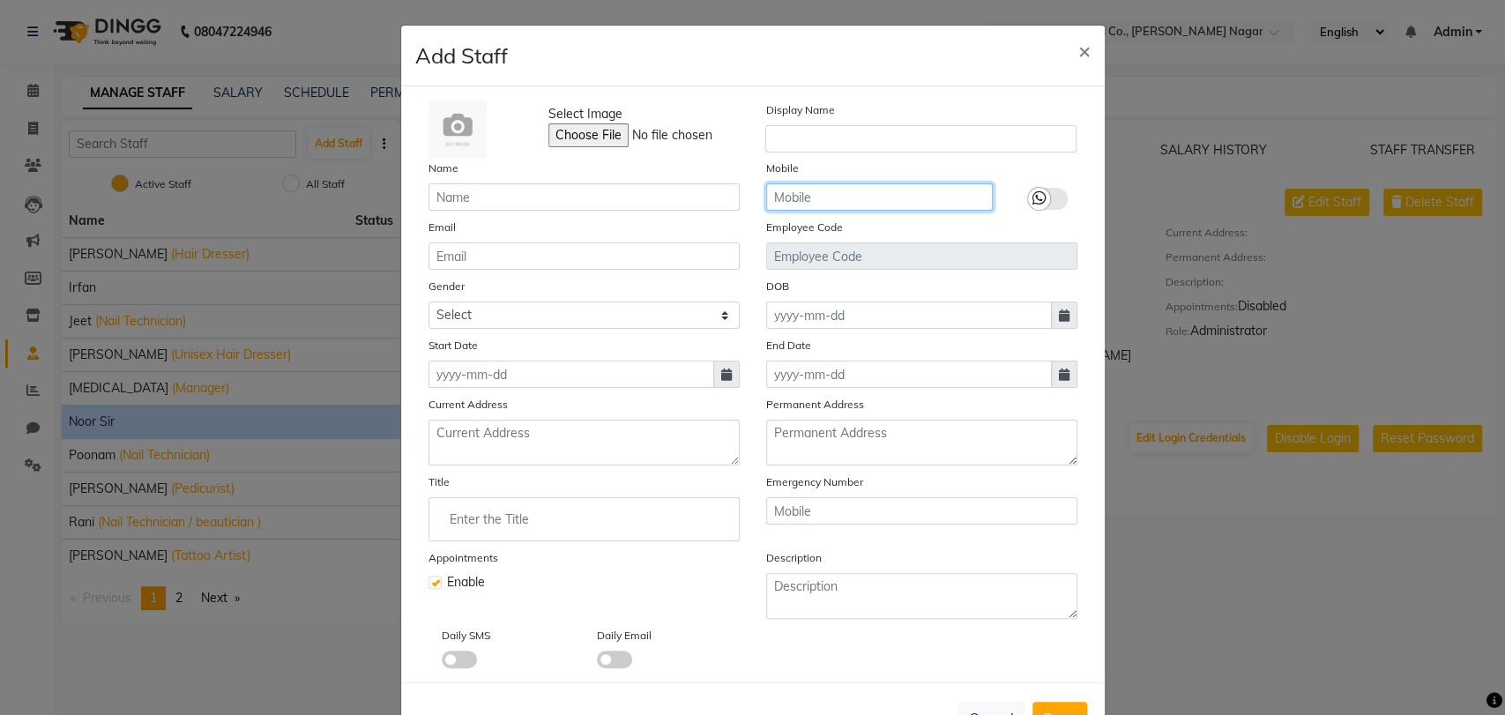
click at [798, 207] on input "text" at bounding box center [879, 196] width 227 height 27
paste input "8222041222"
type input "8222041222"
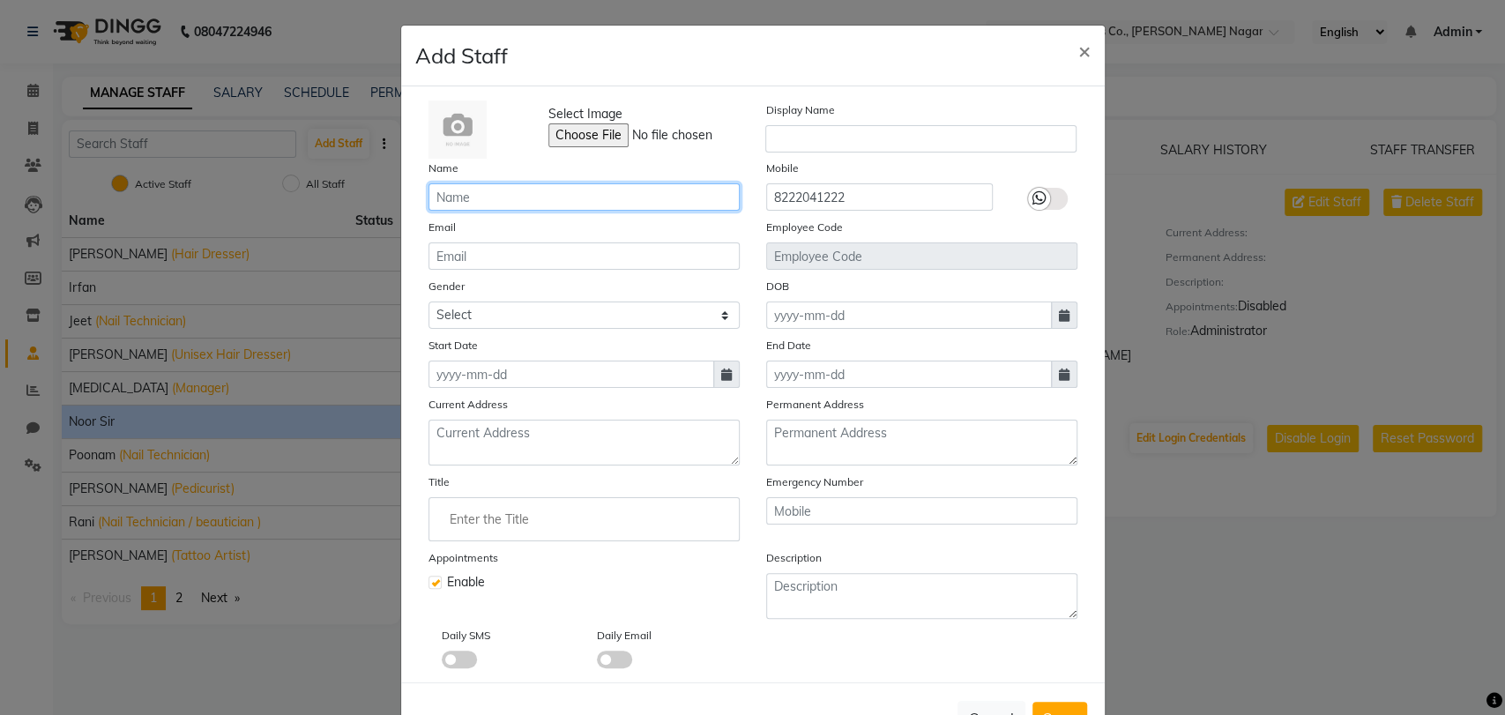
click at [674, 192] on input "text" at bounding box center [584, 196] width 311 height 27
type input "Yash"
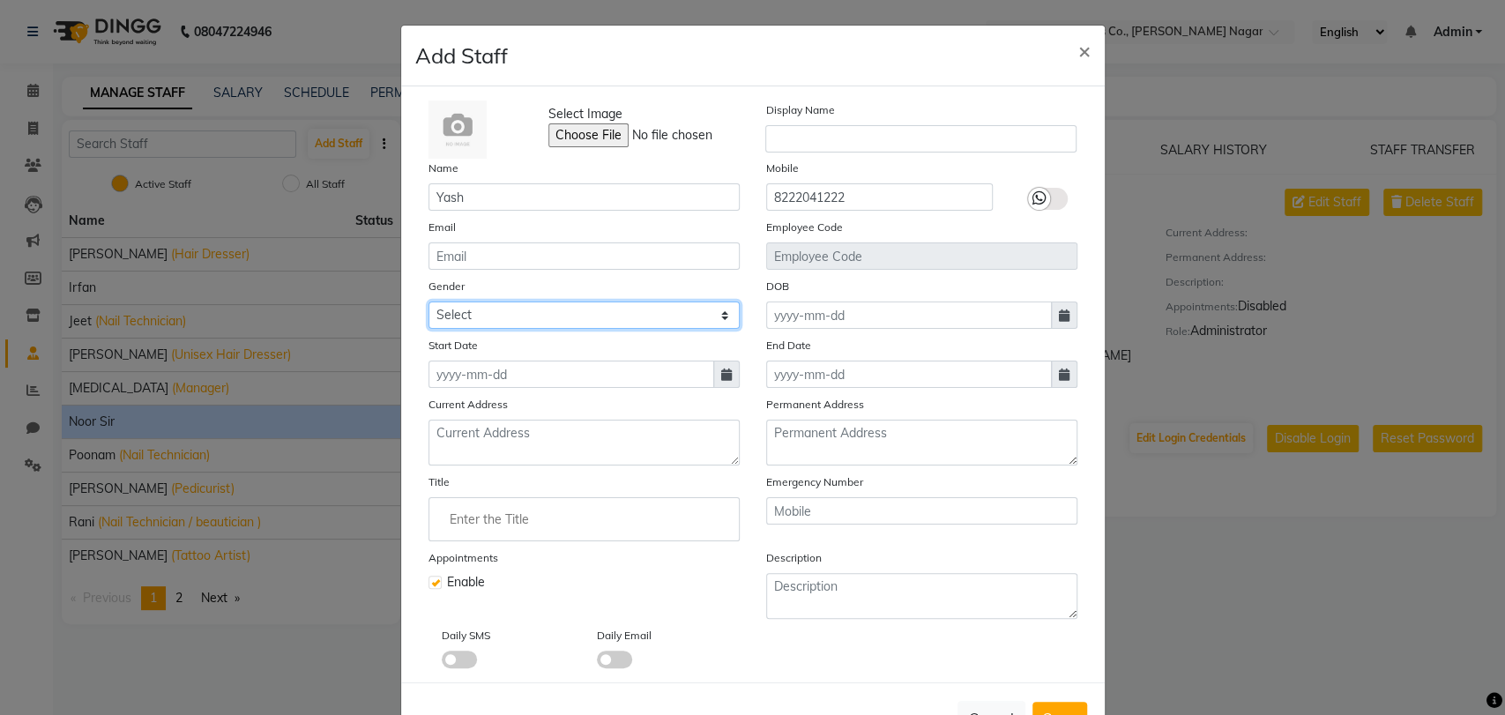
click at [686, 304] on select "Select [DEMOGRAPHIC_DATA] [DEMOGRAPHIC_DATA] Other Prefer Not To Say" at bounding box center [584, 315] width 311 height 27
select select "[DEMOGRAPHIC_DATA]"
click at [429, 302] on select "Select [DEMOGRAPHIC_DATA] [DEMOGRAPHIC_DATA] Other Prefer Not To Say" at bounding box center [584, 315] width 311 height 27
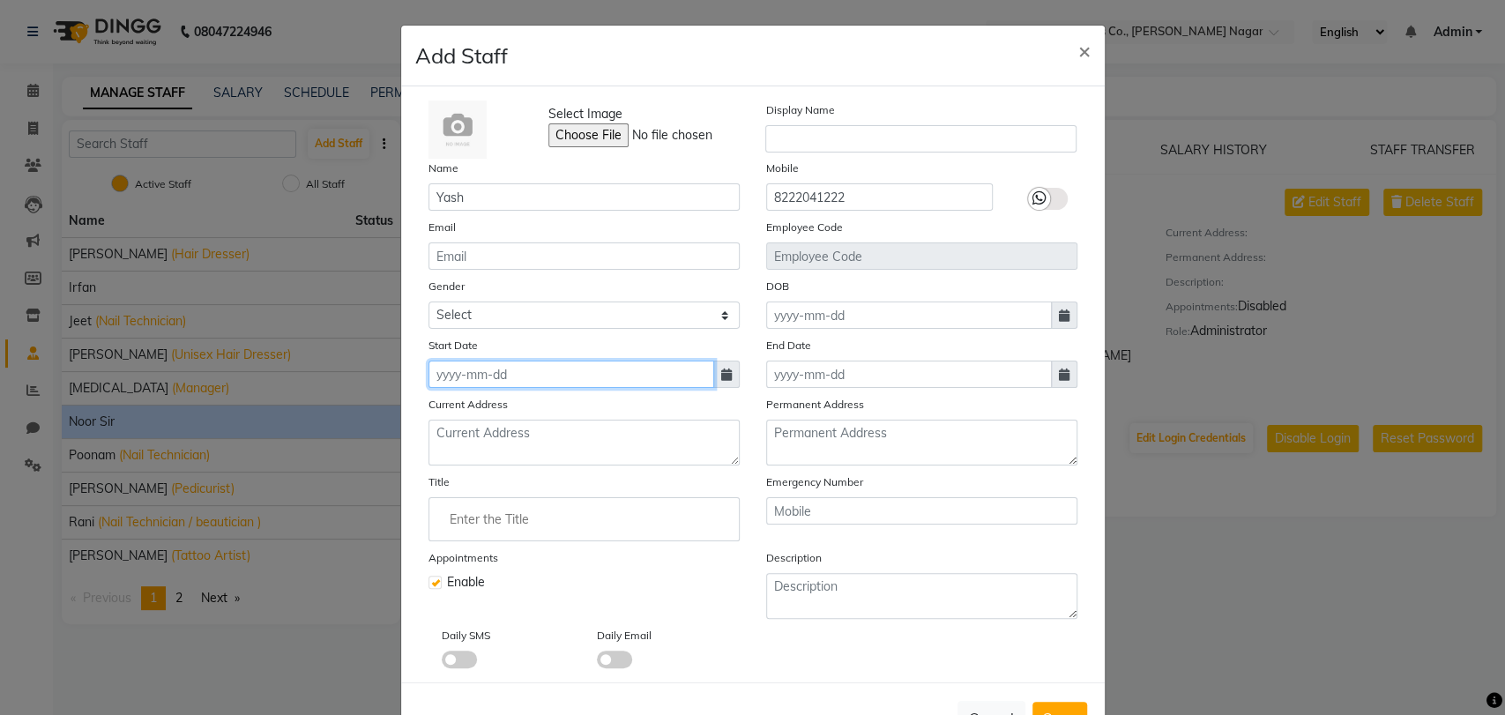
click at [588, 376] on input at bounding box center [572, 374] width 286 height 27
select select "9"
select select "2025"
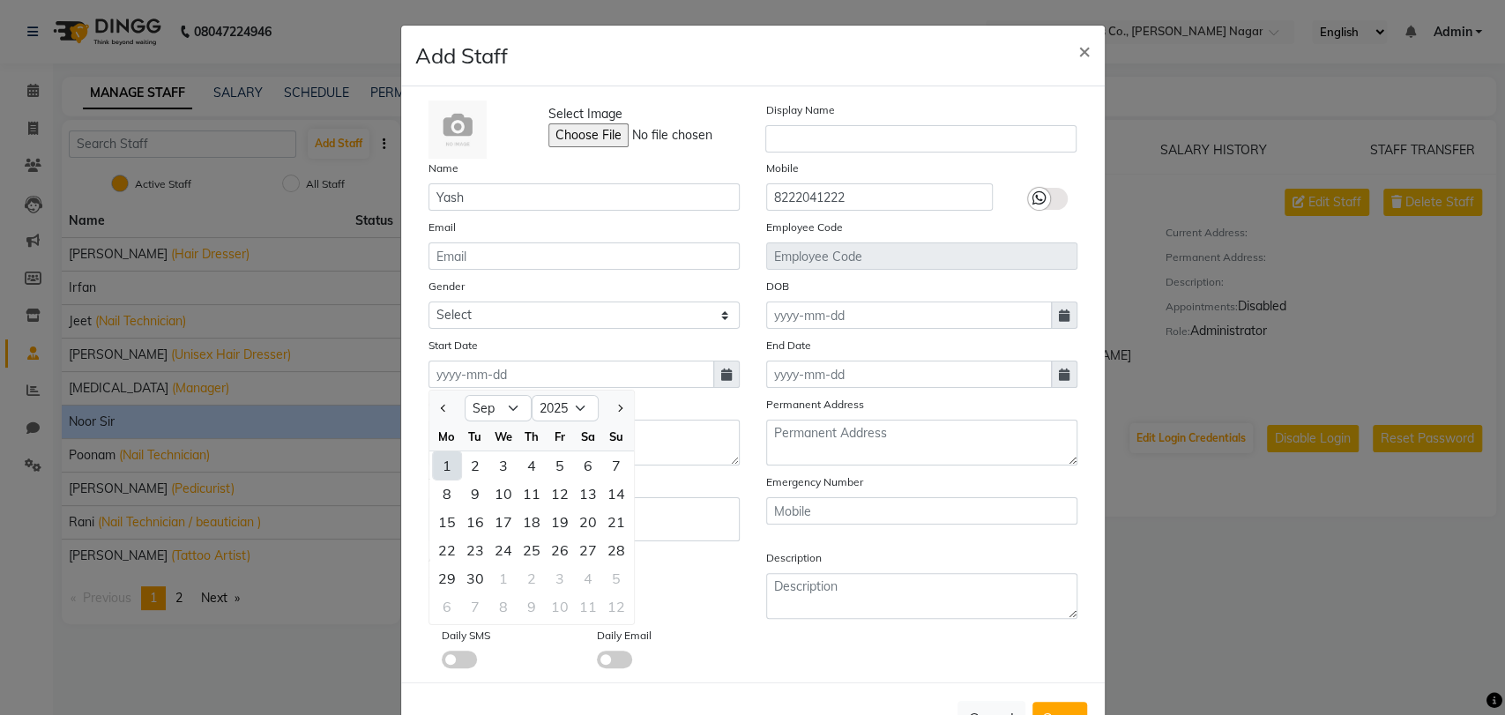
click at [445, 458] on div "1" at bounding box center [447, 465] width 28 height 28
type input "[DATE]"
click at [429, 578] on label at bounding box center [435, 582] width 13 height 13
click at [429, 578] on input "checkbox" at bounding box center [434, 580] width 11 height 11
checkbox input "false"
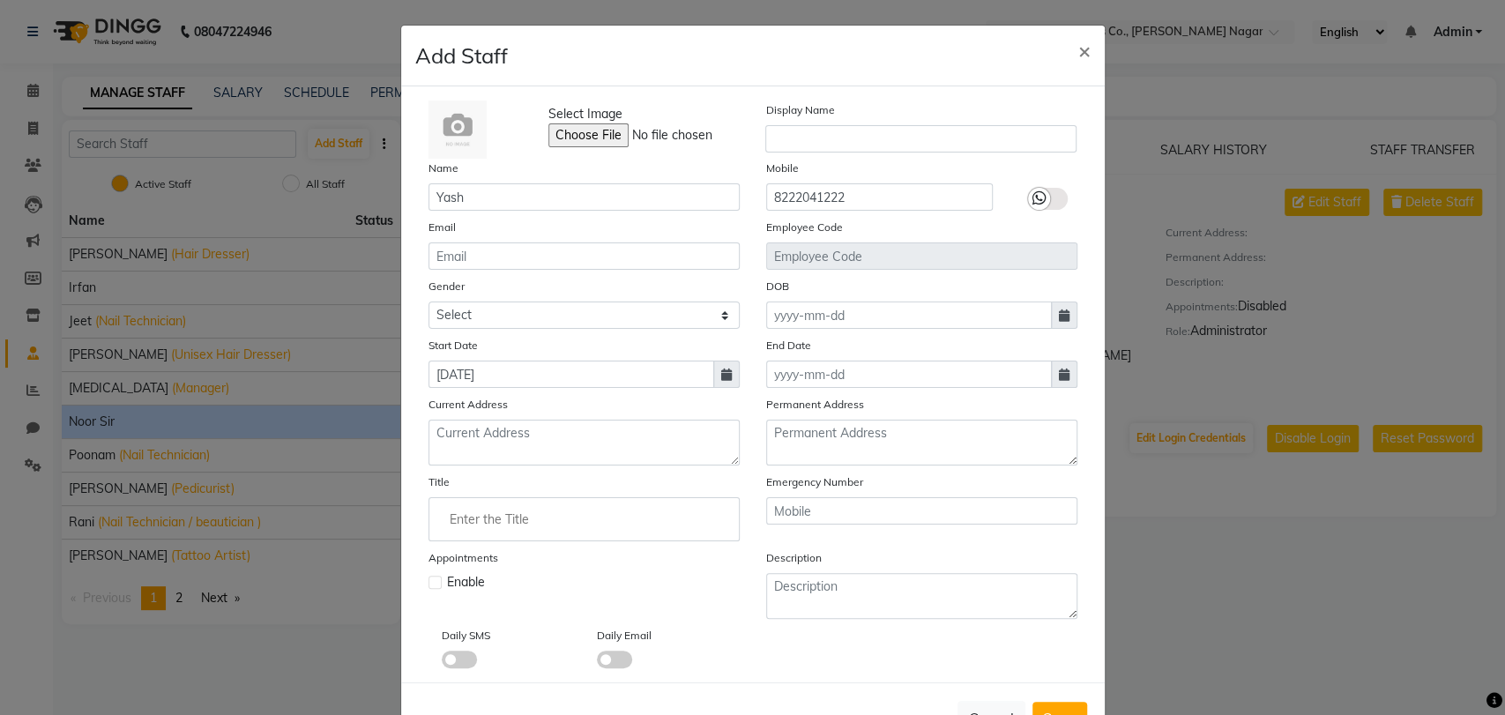
click at [1036, 696] on div "Cancel Save" at bounding box center [753, 718] width 704 height 70
click at [1041, 702] on button "Save" at bounding box center [1060, 718] width 55 height 32
select select
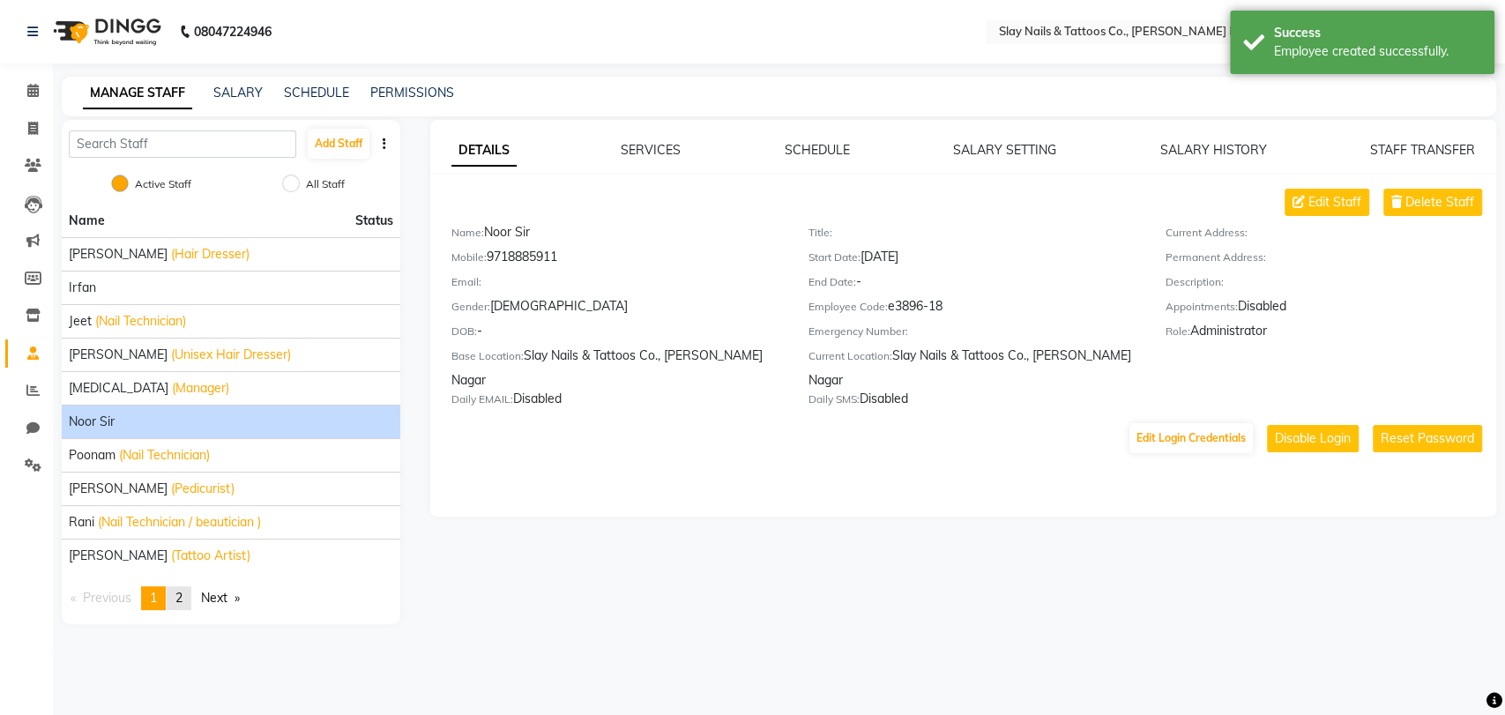
click at [181, 587] on link "page 2" at bounding box center [179, 598] width 25 height 24
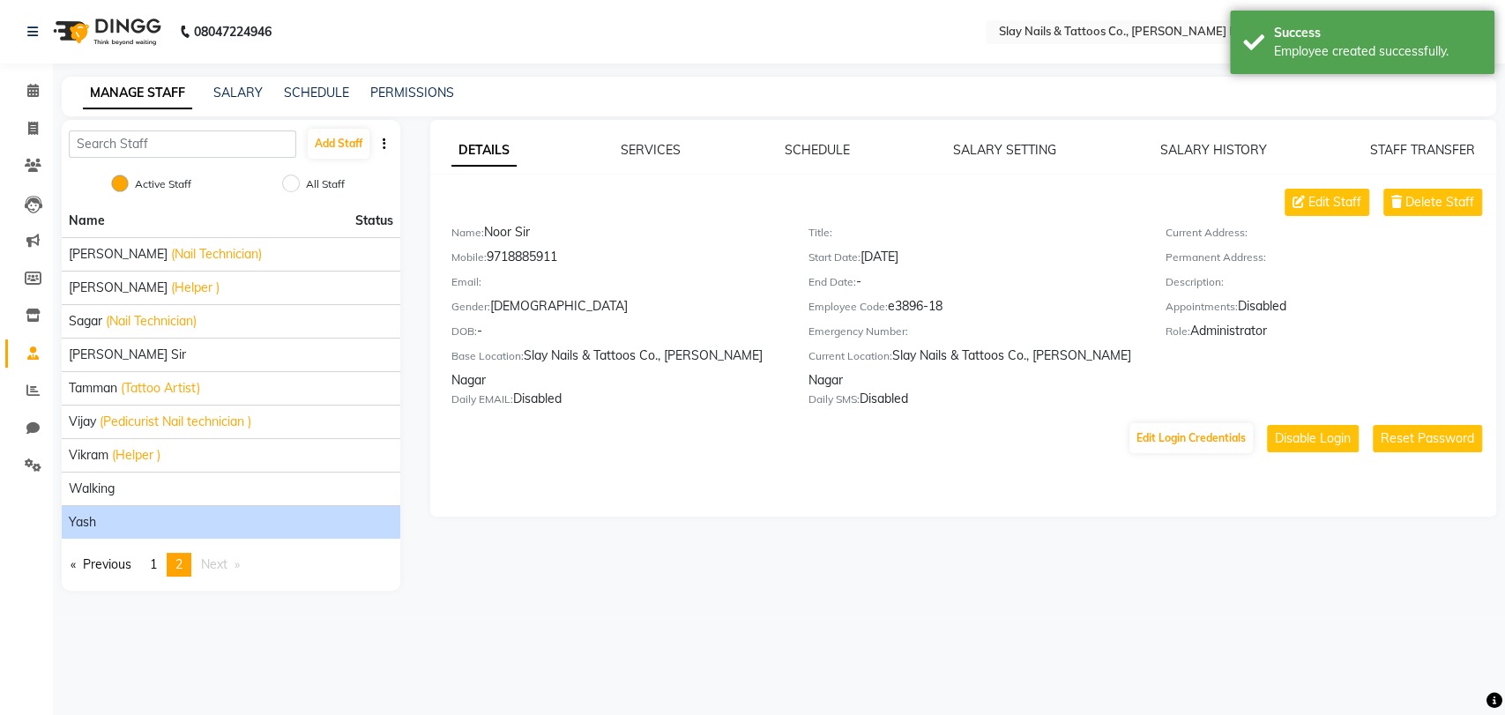
click at [156, 527] on div "Yash" at bounding box center [231, 522] width 325 height 19
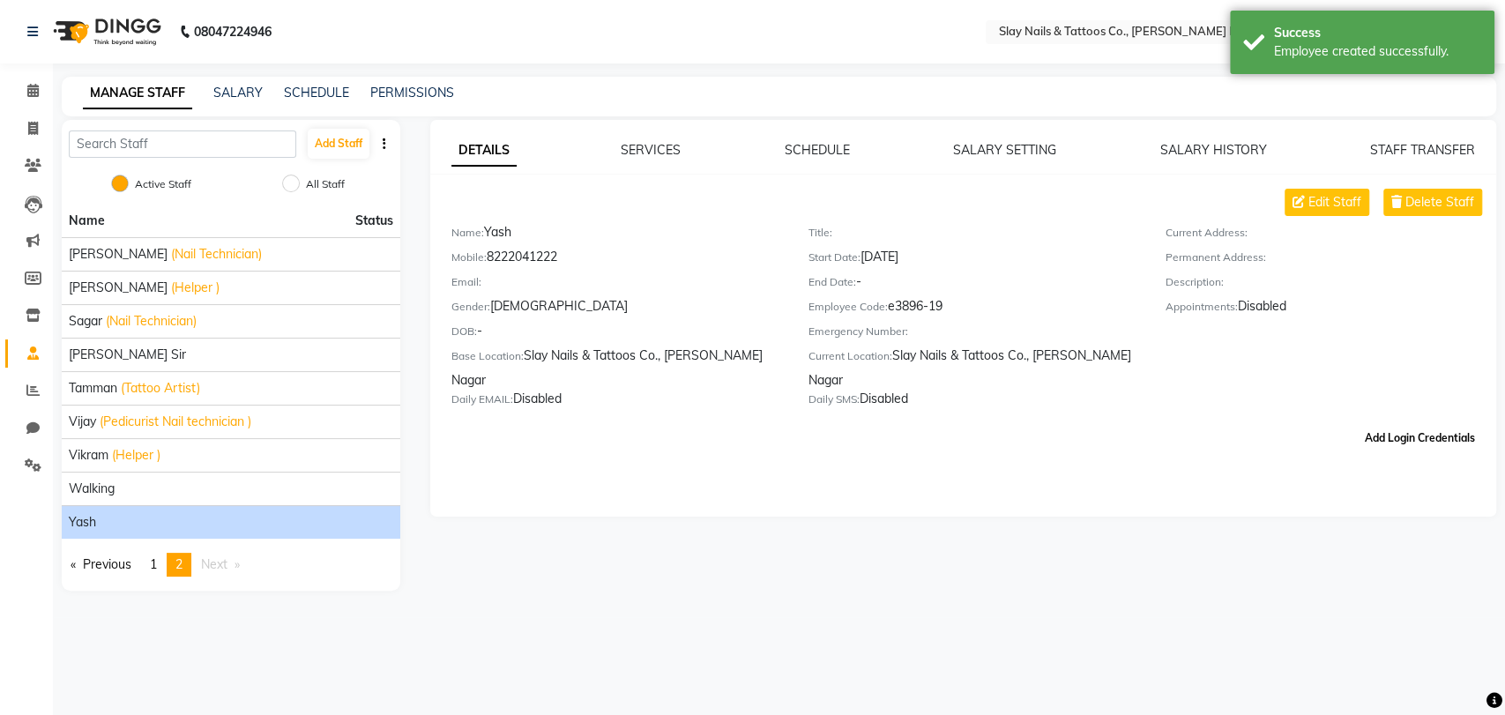
click at [1369, 423] on button "Add Login Credentials" at bounding box center [1420, 438] width 124 height 30
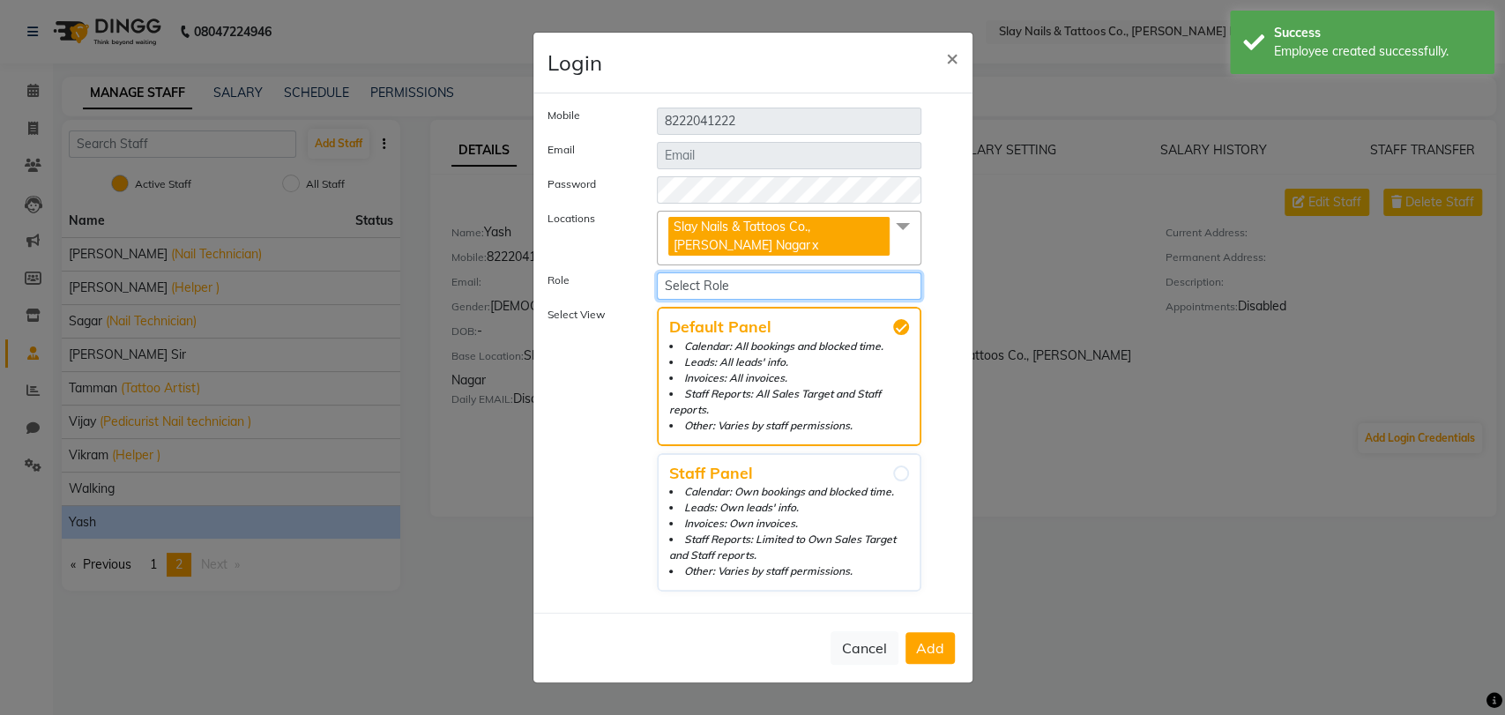
click at [692, 294] on select "Select Role Operator Manager Administrator" at bounding box center [789, 285] width 265 height 27
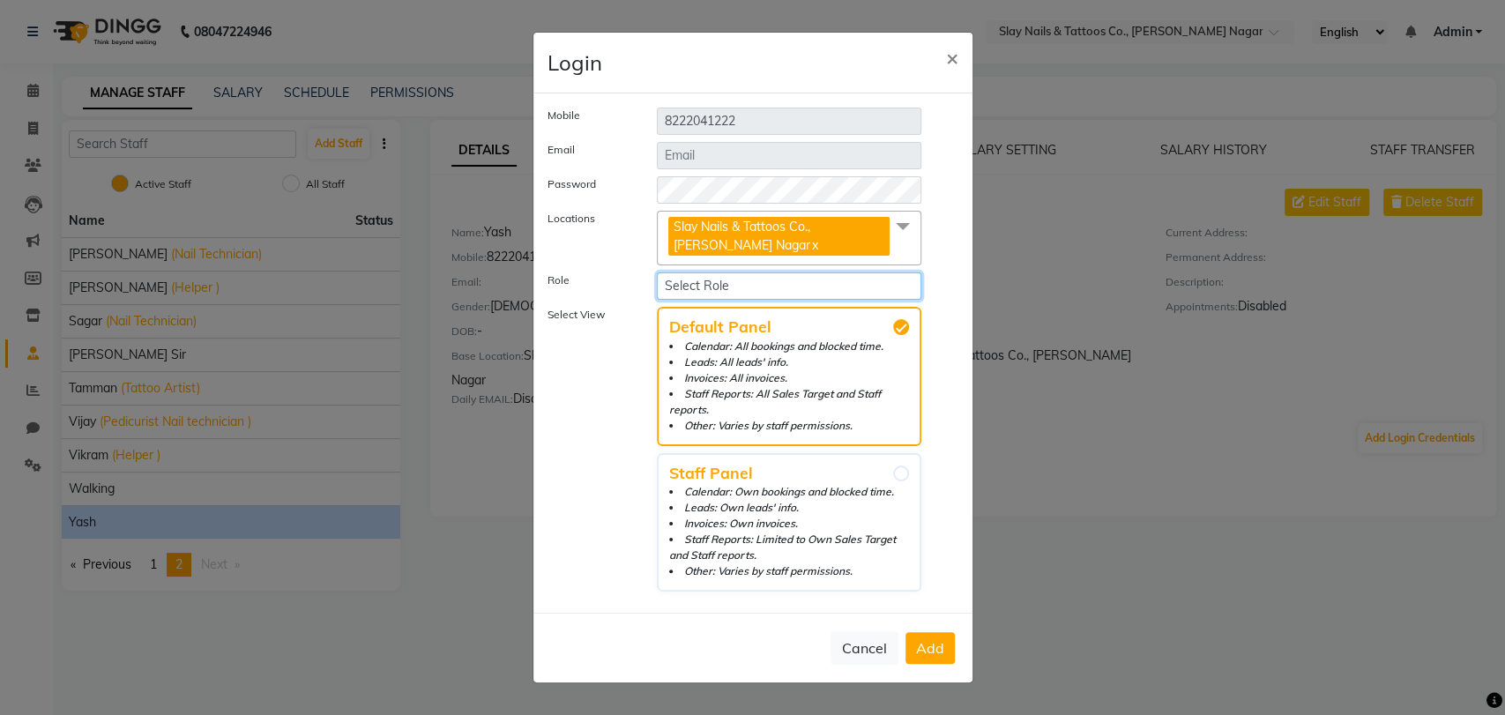
select select "5788"
click at [657, 280] on select "Select Role Operator Manager Administrator" at bounding box center [789, 285] width 265 height 27
click at [931, 639] on span "Add" at bounding box center [930, 648] width 28 height 18
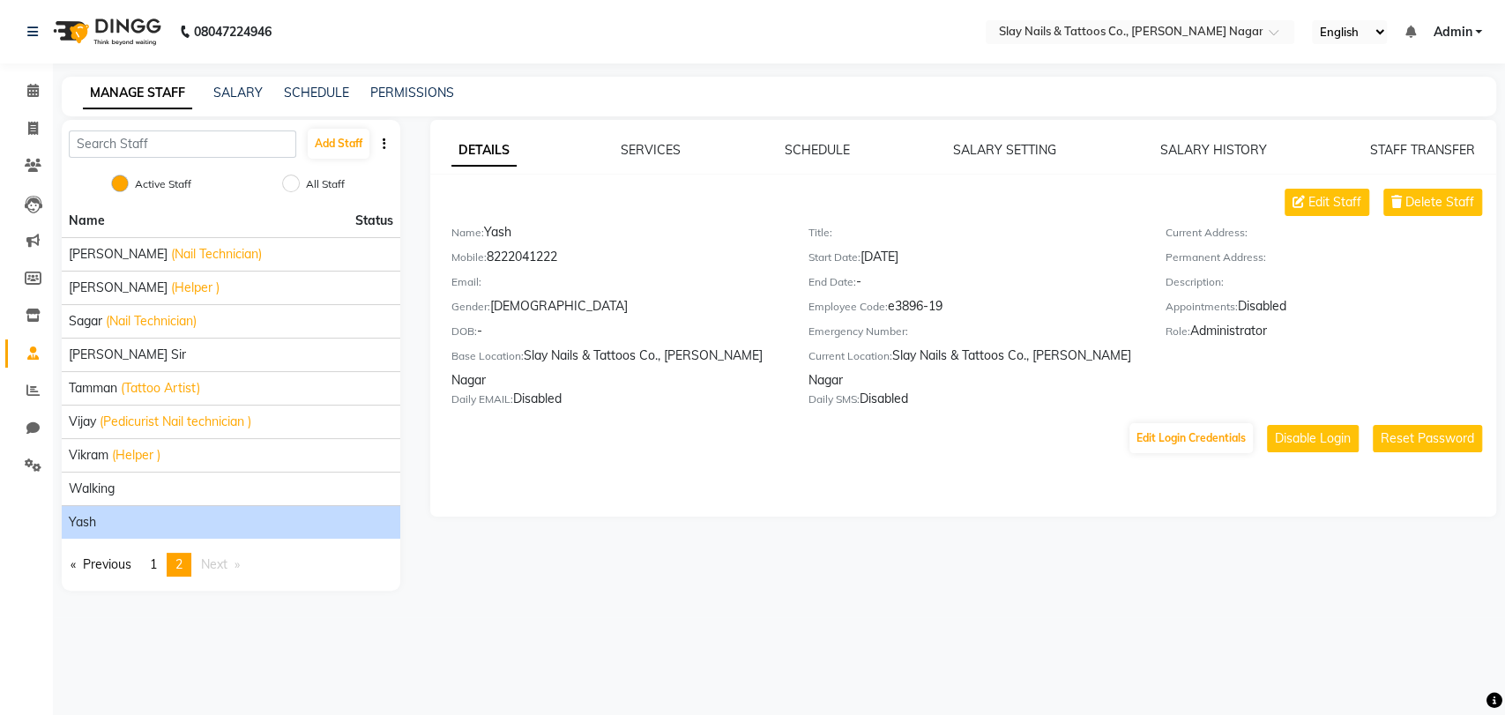
drag, startPoint x: 490, startPoint y: 253, endPoint x: 570, endPoint y: 252, distance: 79.4
click at [570, 252] on div "Mobile: [PHONE_NUMBER]" at bounding box center [616, 260] width 331 height 25
copy div "8222041222"
